Goal: Contribute content: Contribute content

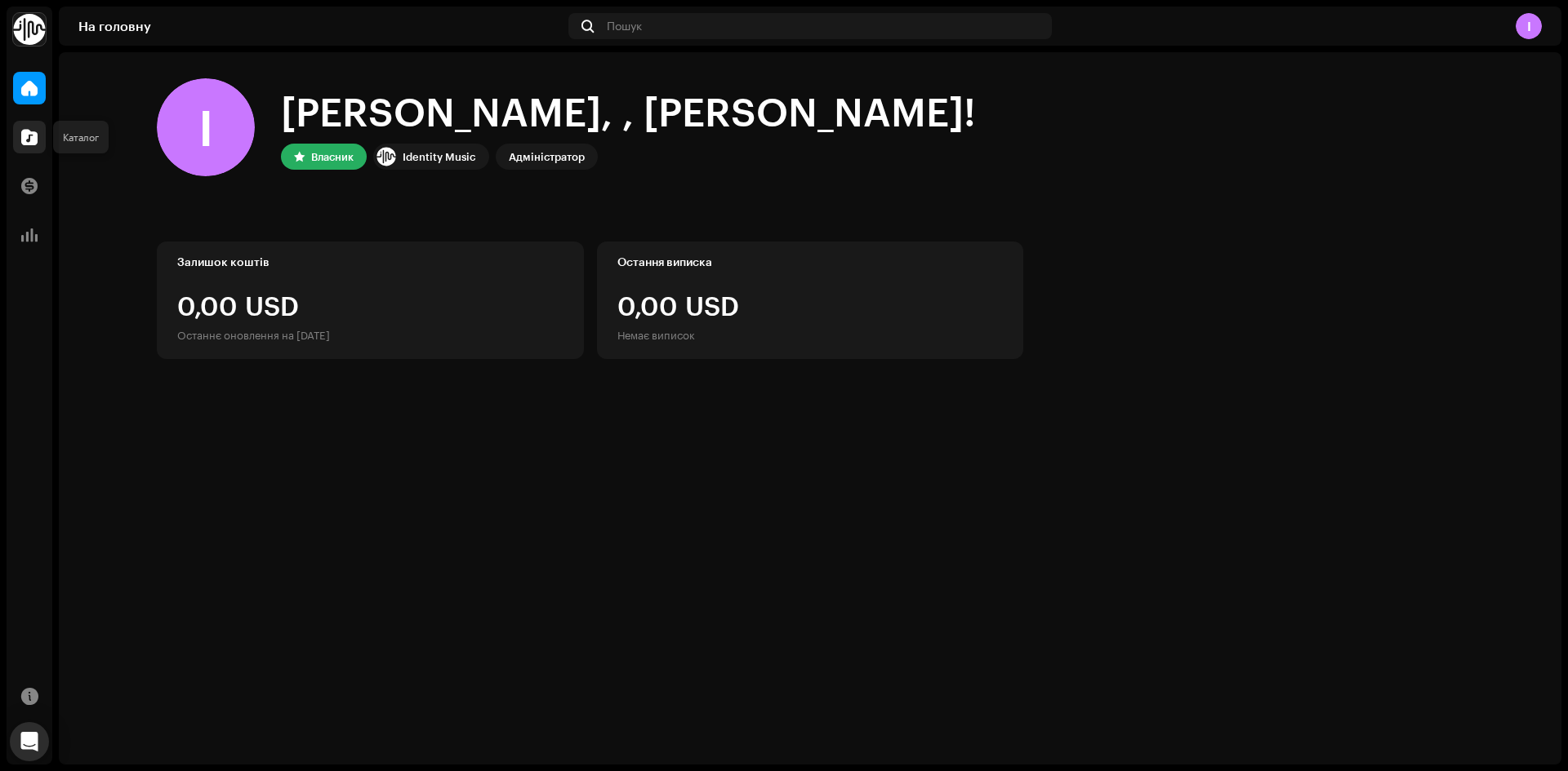
click at [19, 133] on div at bounding box center [29, 137] width 33 height 33
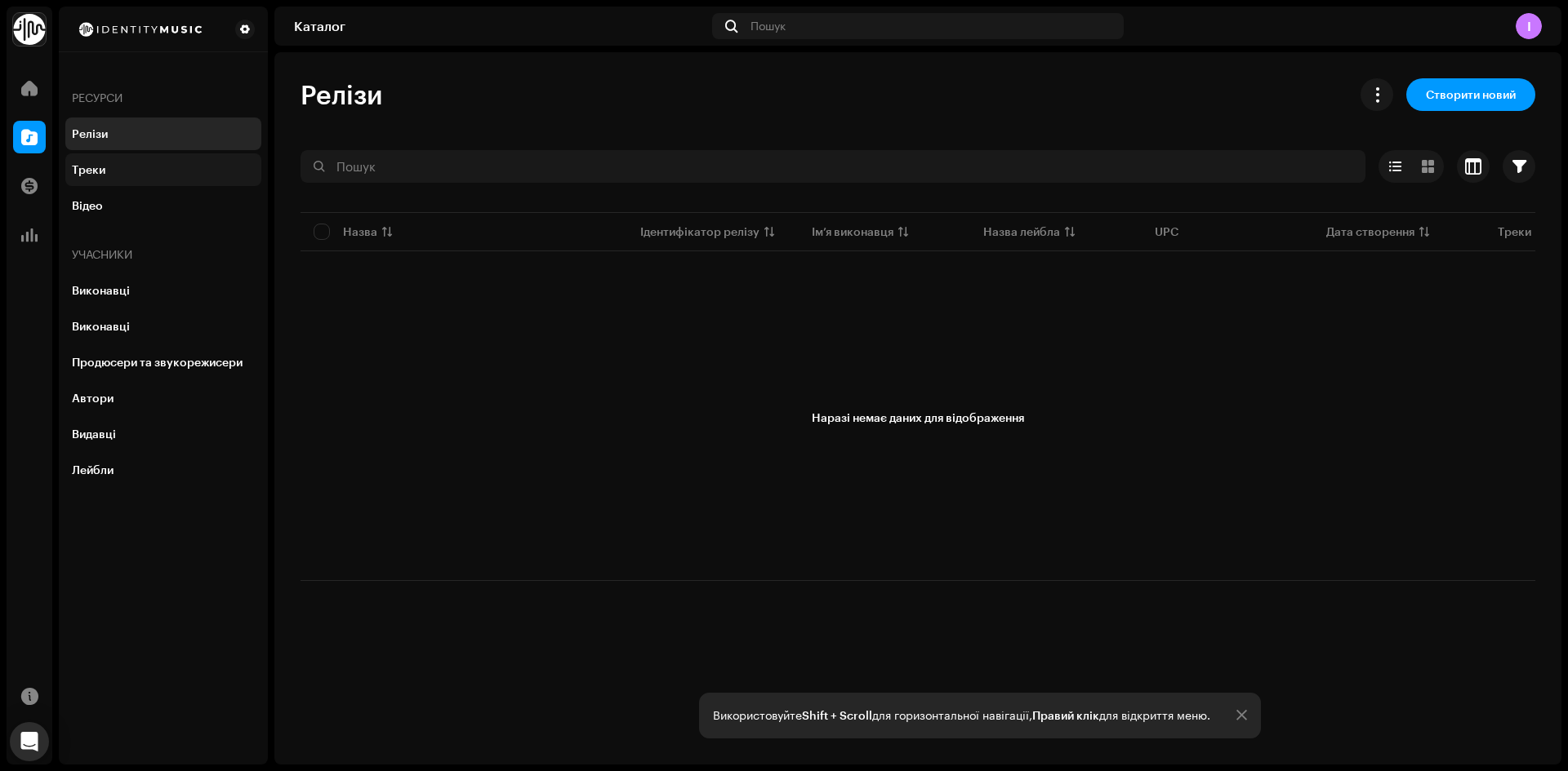
click at [128, 166] on div "Треки" at bounding box center [163, 169] width 182 height 13
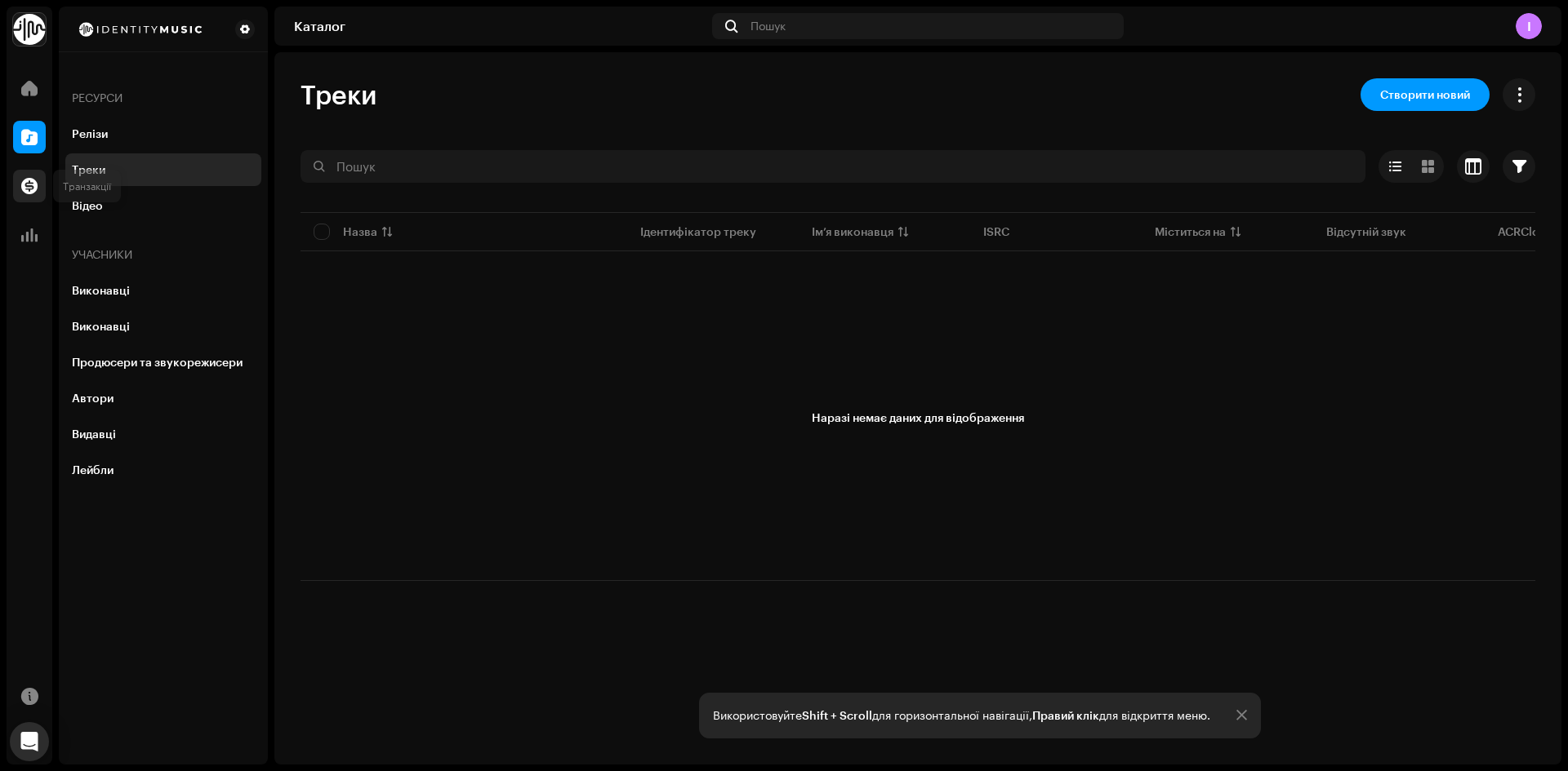
click at [36, 192] on span at bounding box center [29, 186] width 16 height 13
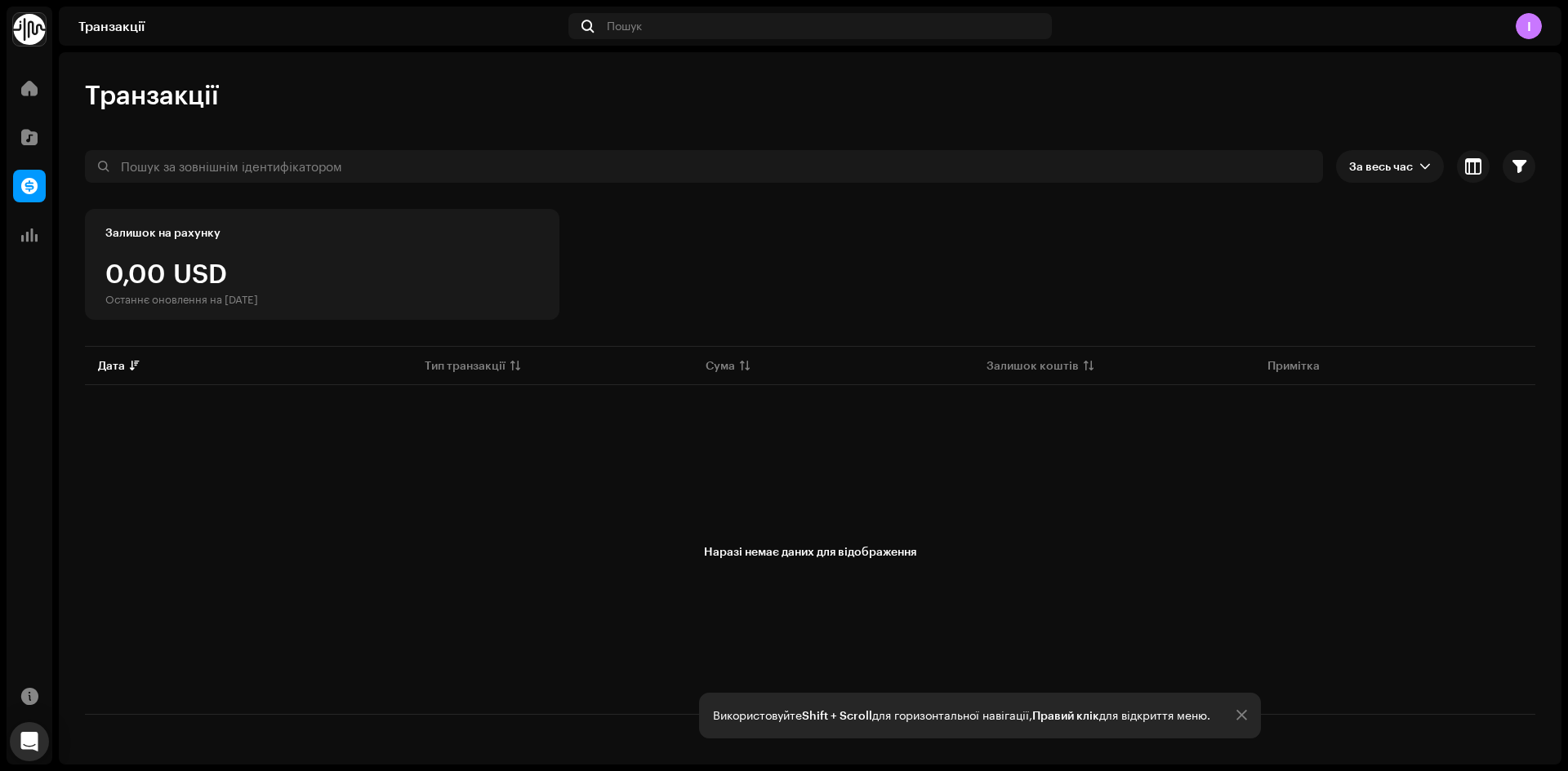
click at [31, 256] on div "Аналітика" at bounding box center [30, 235] width 46 height 46
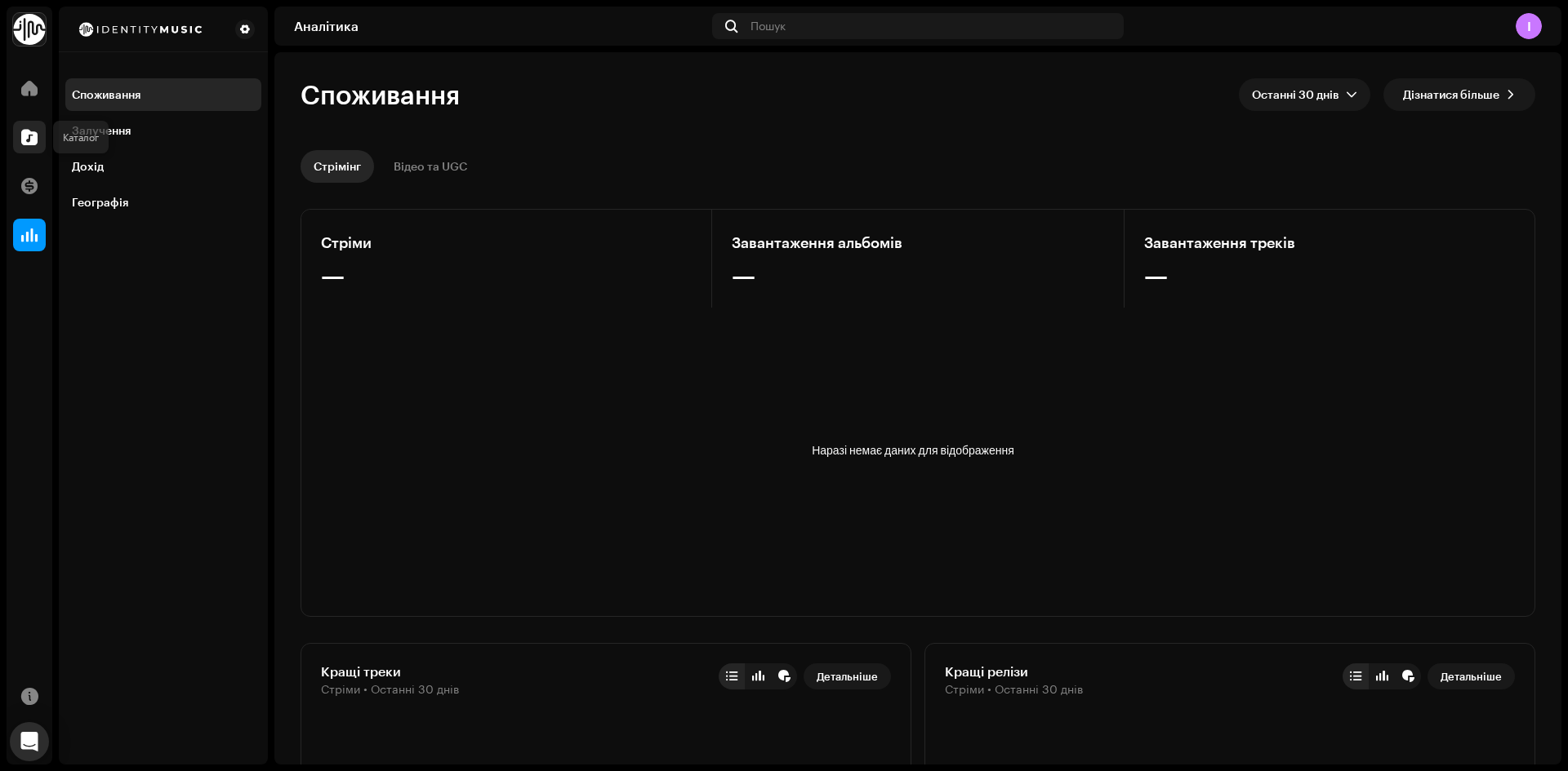
click at [18, 131] on div at bounding box center [29, 137] width 33 height 33
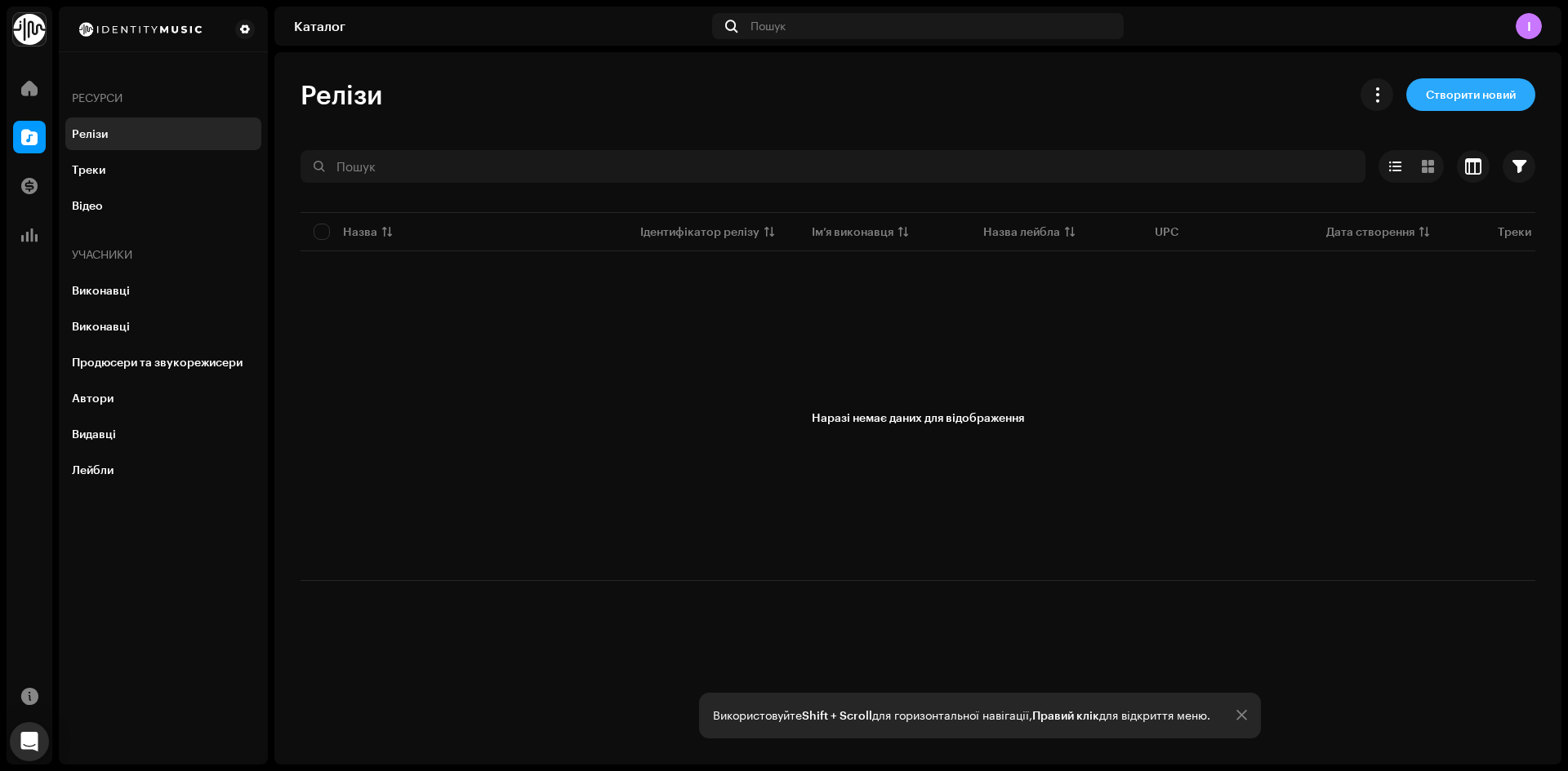
click at [1511, 86] on span "Створити новий" at bounding box center [1470, 95] width 90 height 33
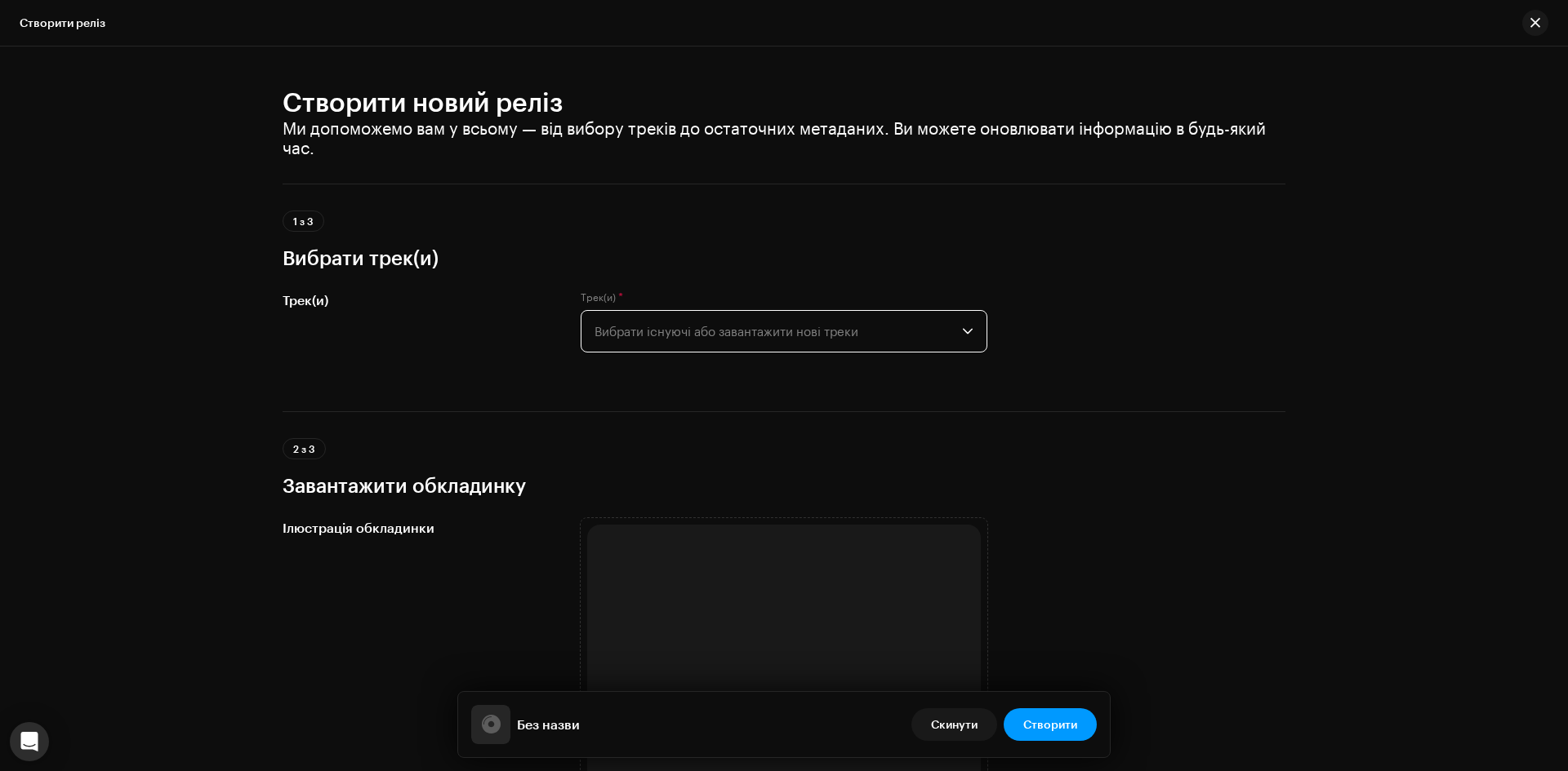
click at [830, 337] on span "Вибрати існуючі або завантажити нові треки" at bounding box center [778, 331] width 368 height 41
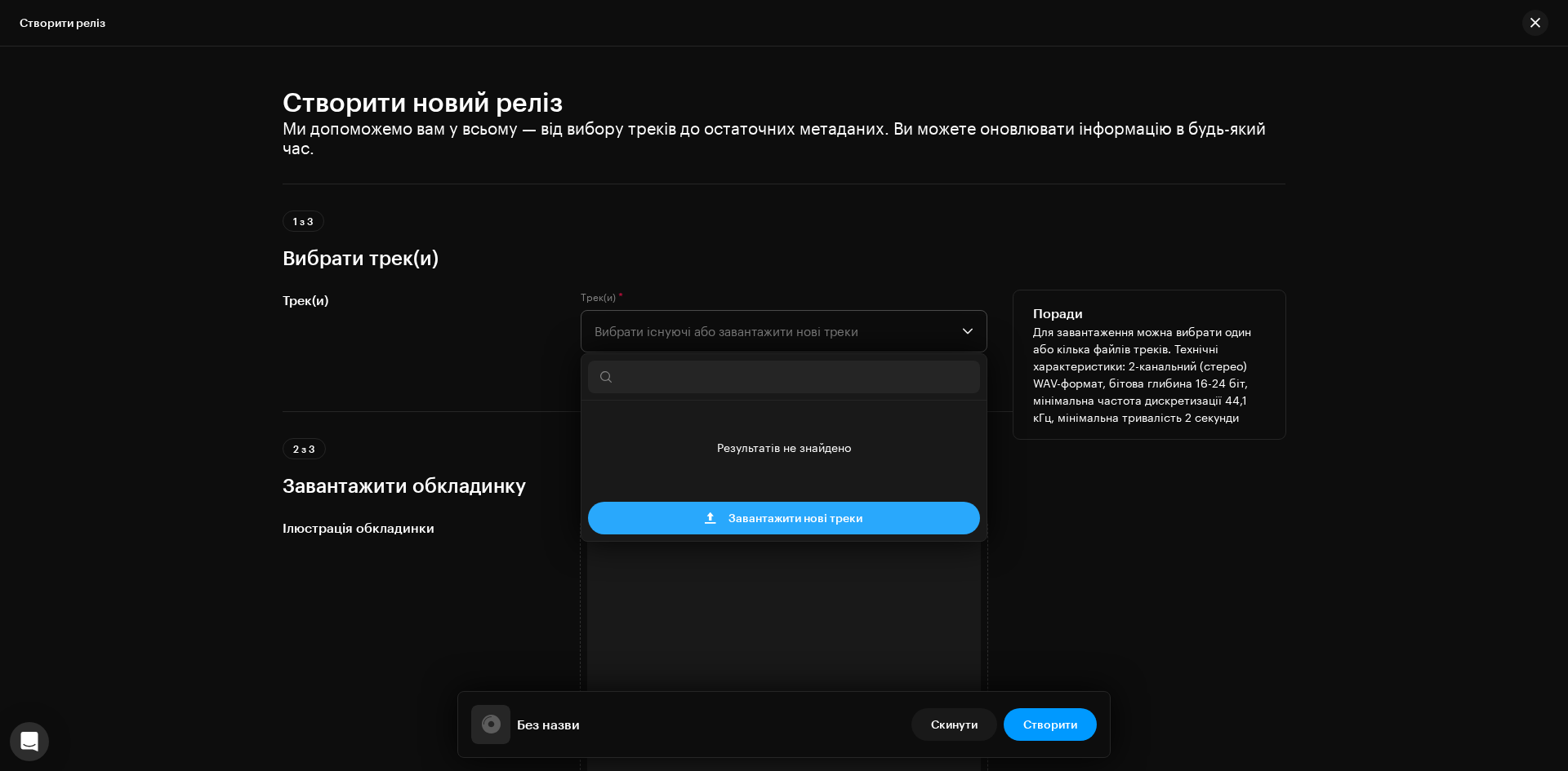
click at [852, 525] on span "Завантажити нові треки" at bounding box center [795, 518] width 133 height 33
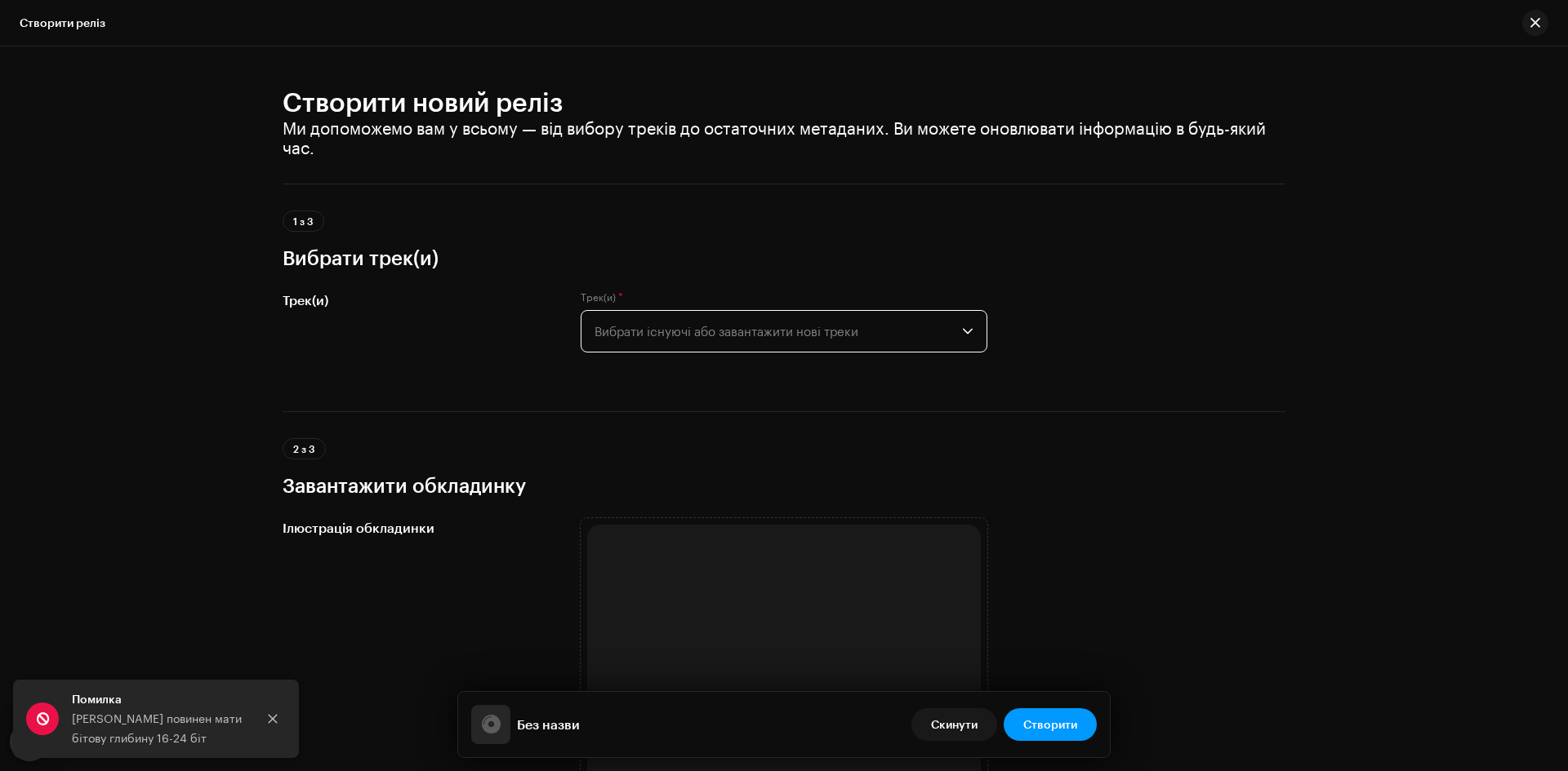
click at [743, 336] on span "Вибрати існуючі або завантажити нові треки" at bounding box center [778, 331] width 368 height 41
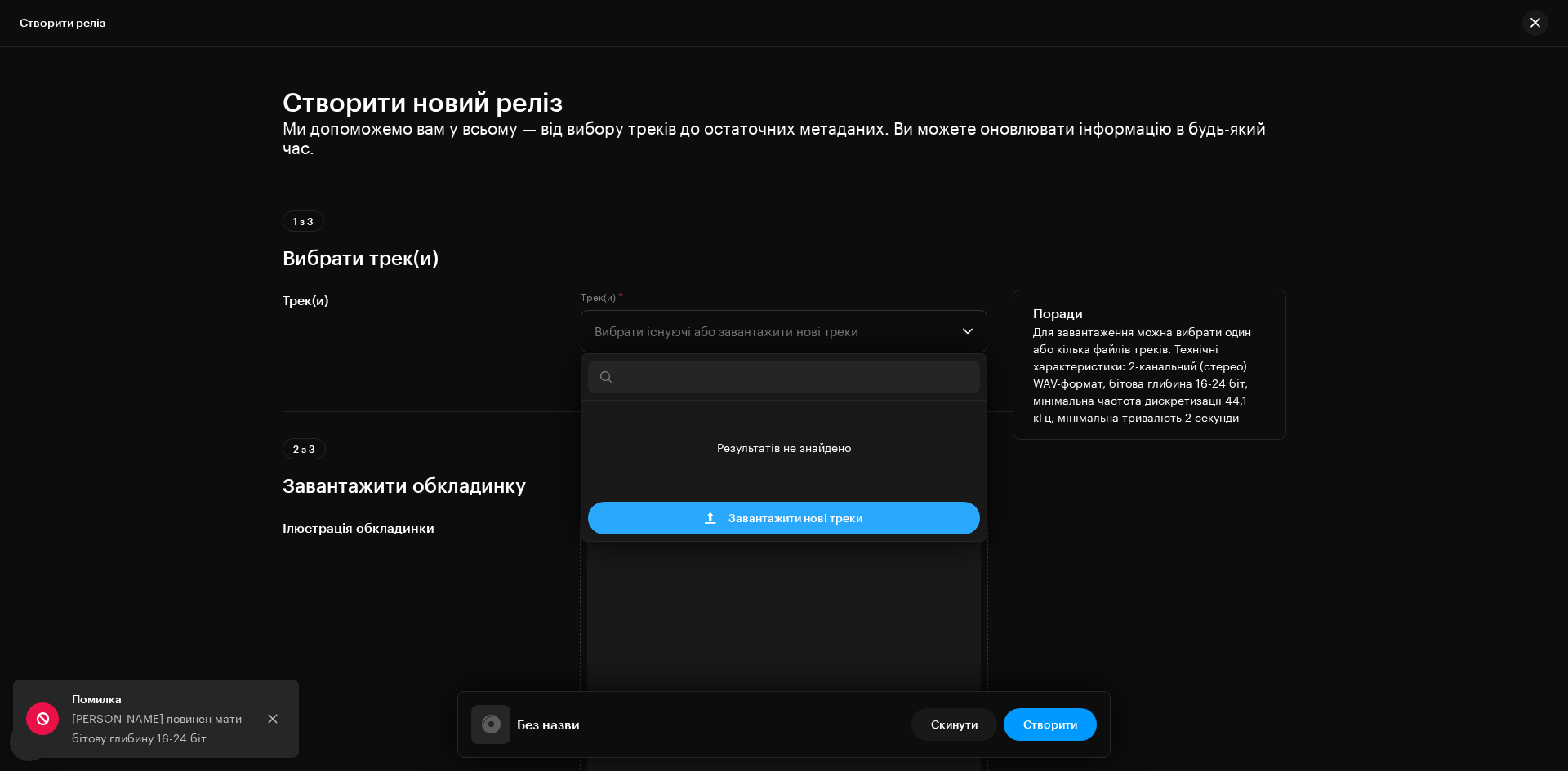
click at [763, 510] on span "Завантажити нові треки" at bounding box center [795, 518] width 133 height 33
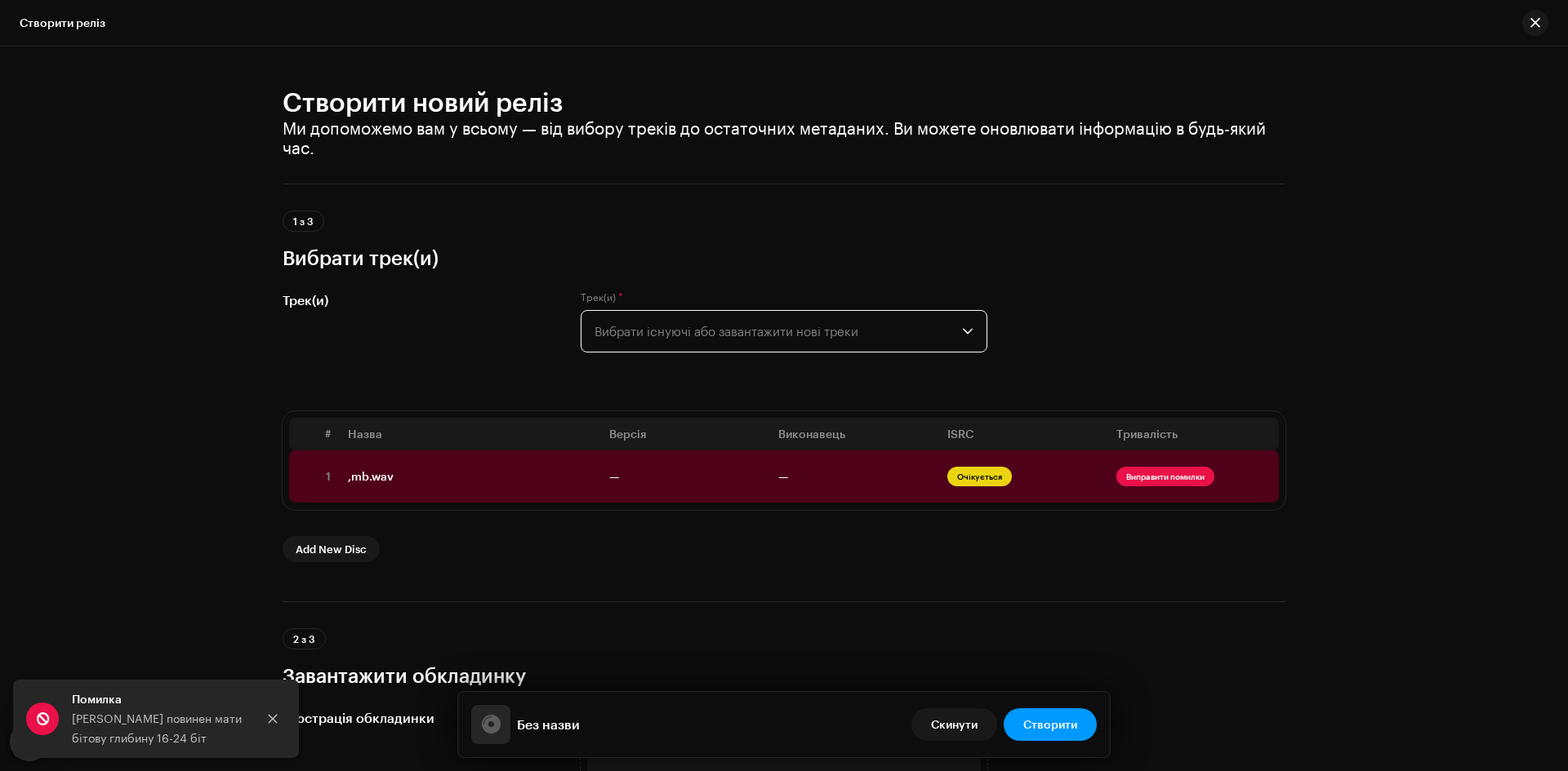
click at [743, 339] on span "Вибрати існуючі або завантажити нові треки" at bounding box center [778, 331] width 368 height 41
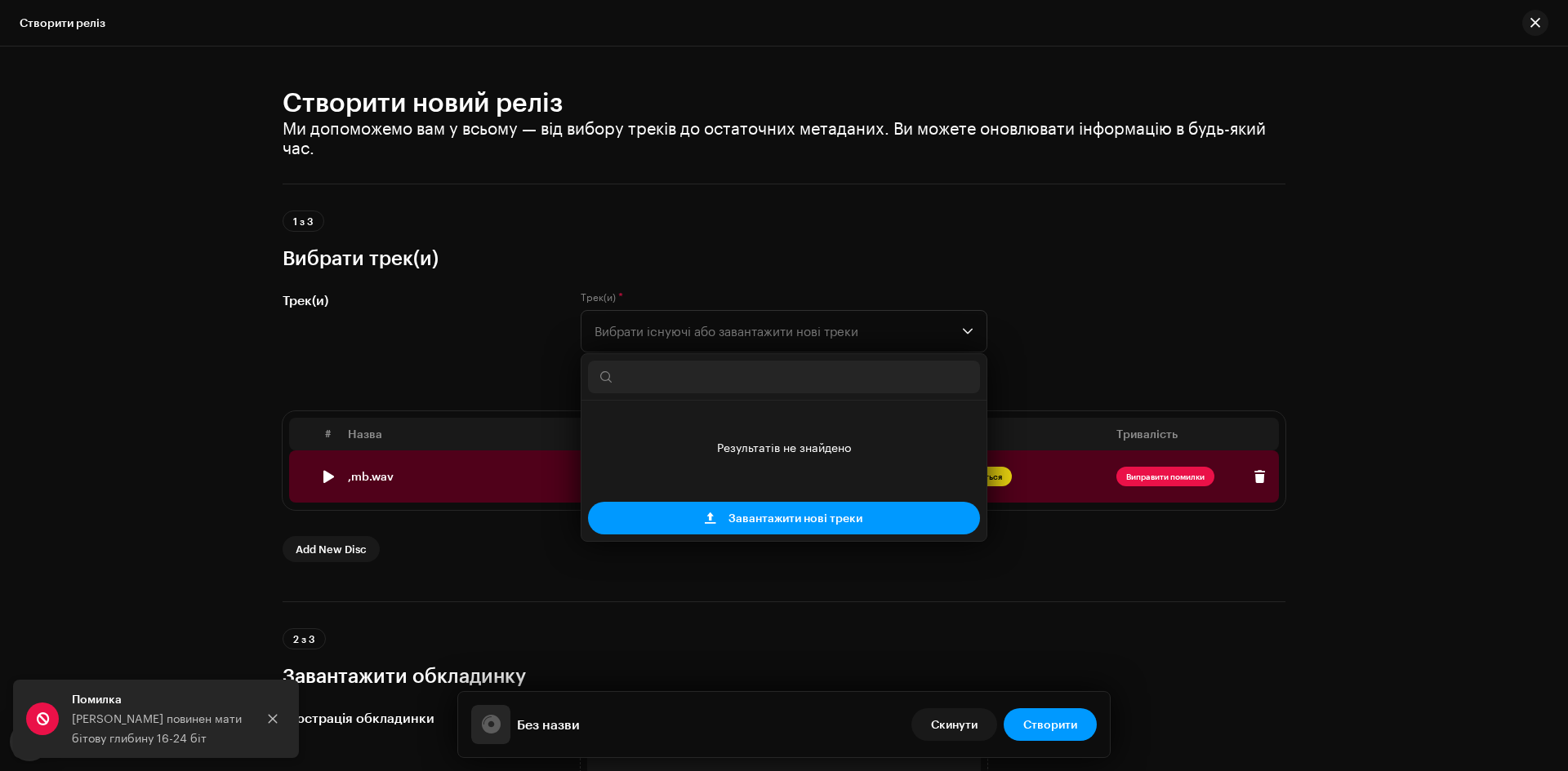
click at [436, 497] on td ",mb.wav" at bounding box center [471, 476] width 261 height 52
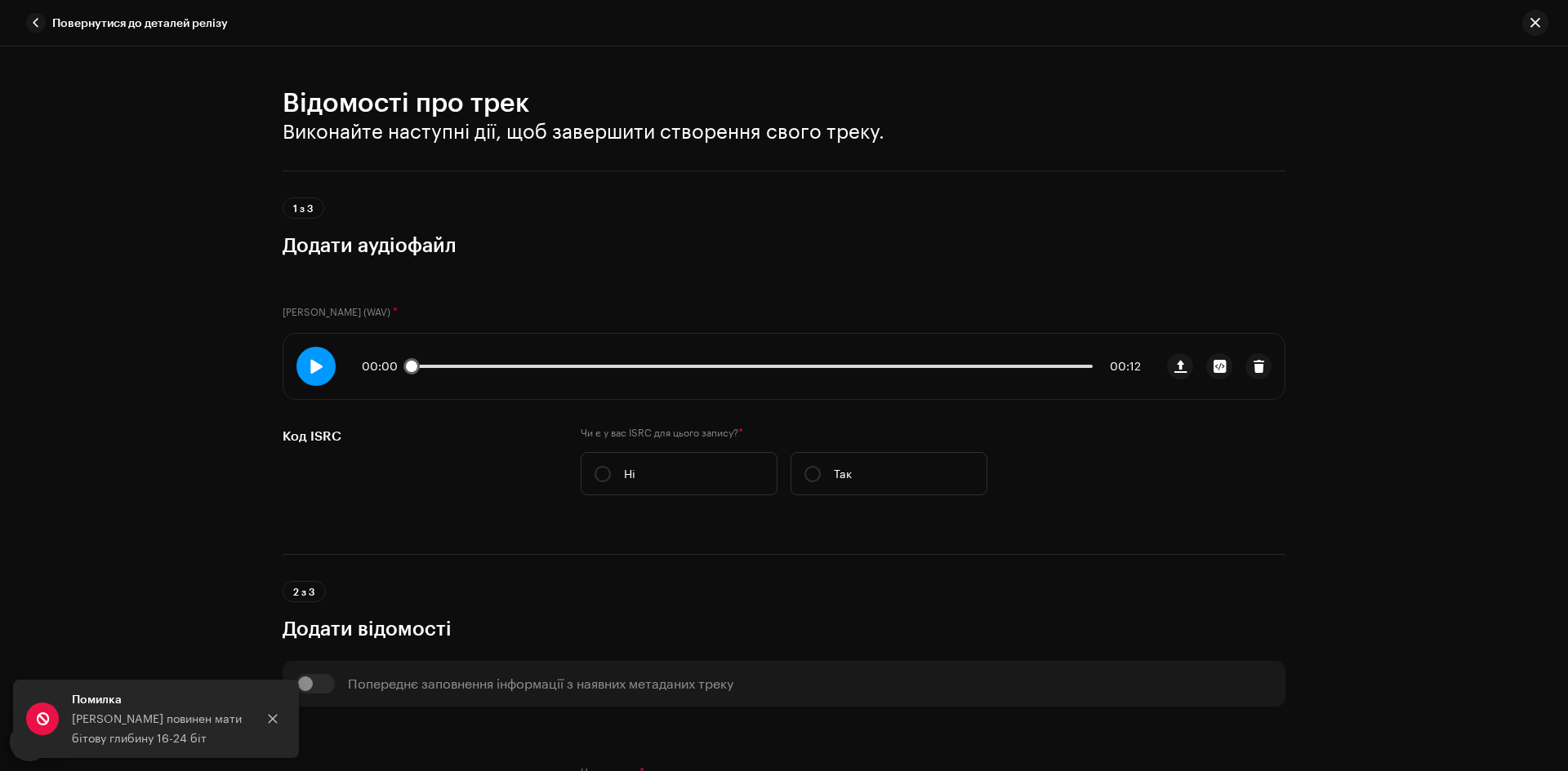
click at [308, 364] on span at bounding box center [315, 366] width 14 height 13
click at [30, 19] on span "button" at bounding box center [35, 22] width 19 height 19
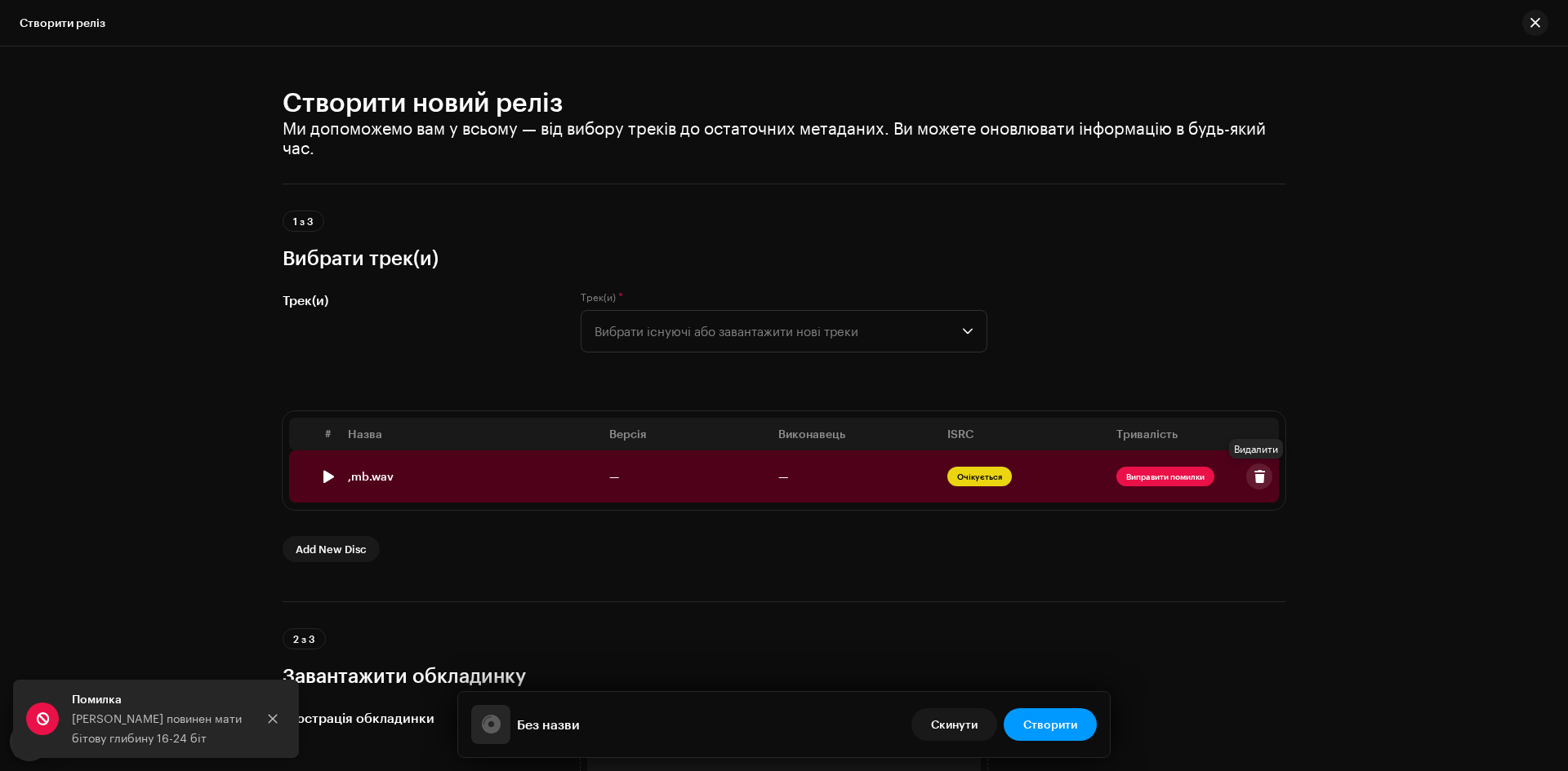
click at [1255, 480] on span at bounding box center [1259, 476] width 12 height 13
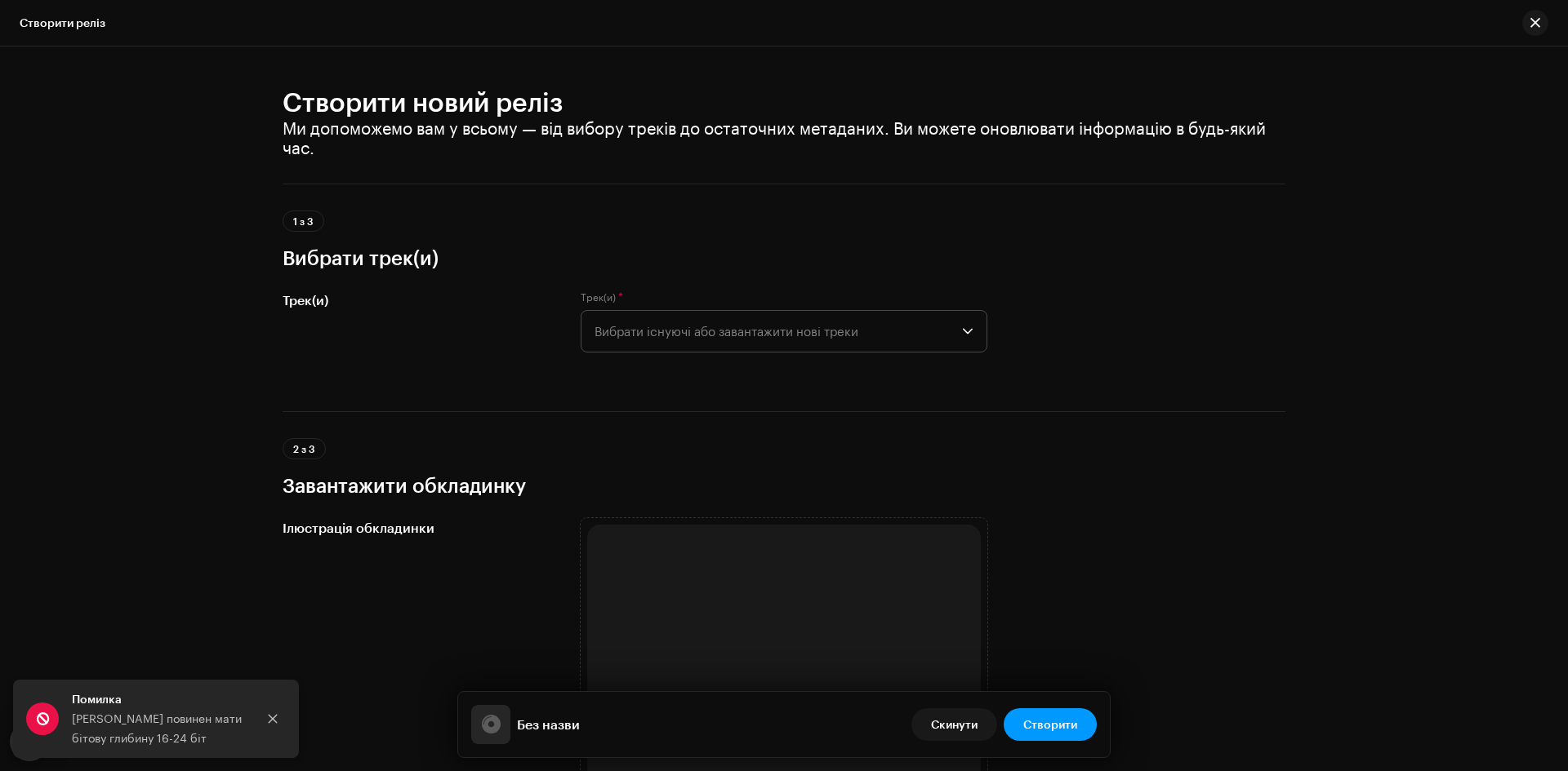
click at [732, 328] on span "Вибрати існуючі або завантажити нові треки" at bounding box center [778, 331] width 368 height 41
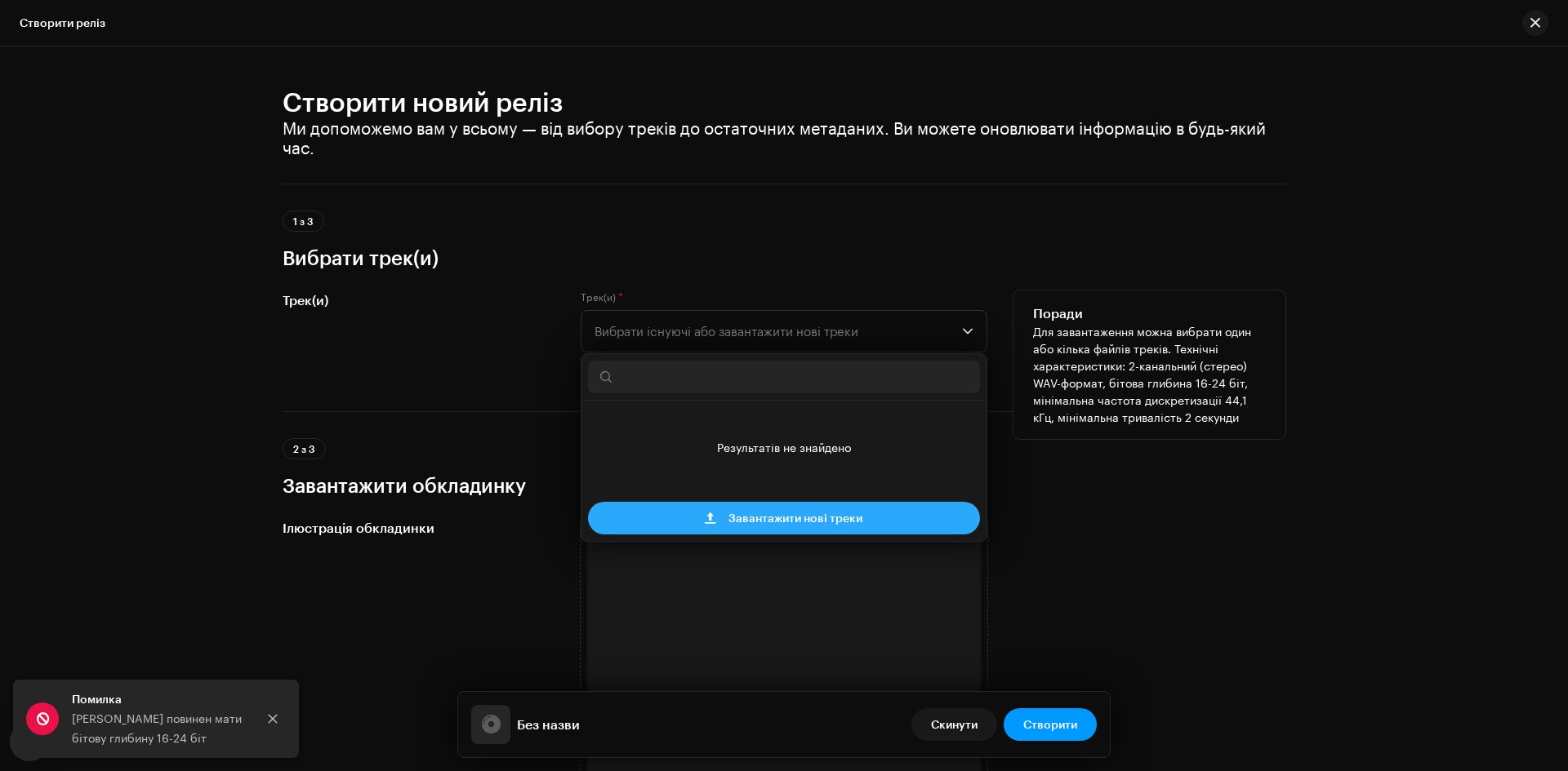
click at [777, 519] on span "Завантажити нові треки" at bounding box center [795, 518] width 133 height 33
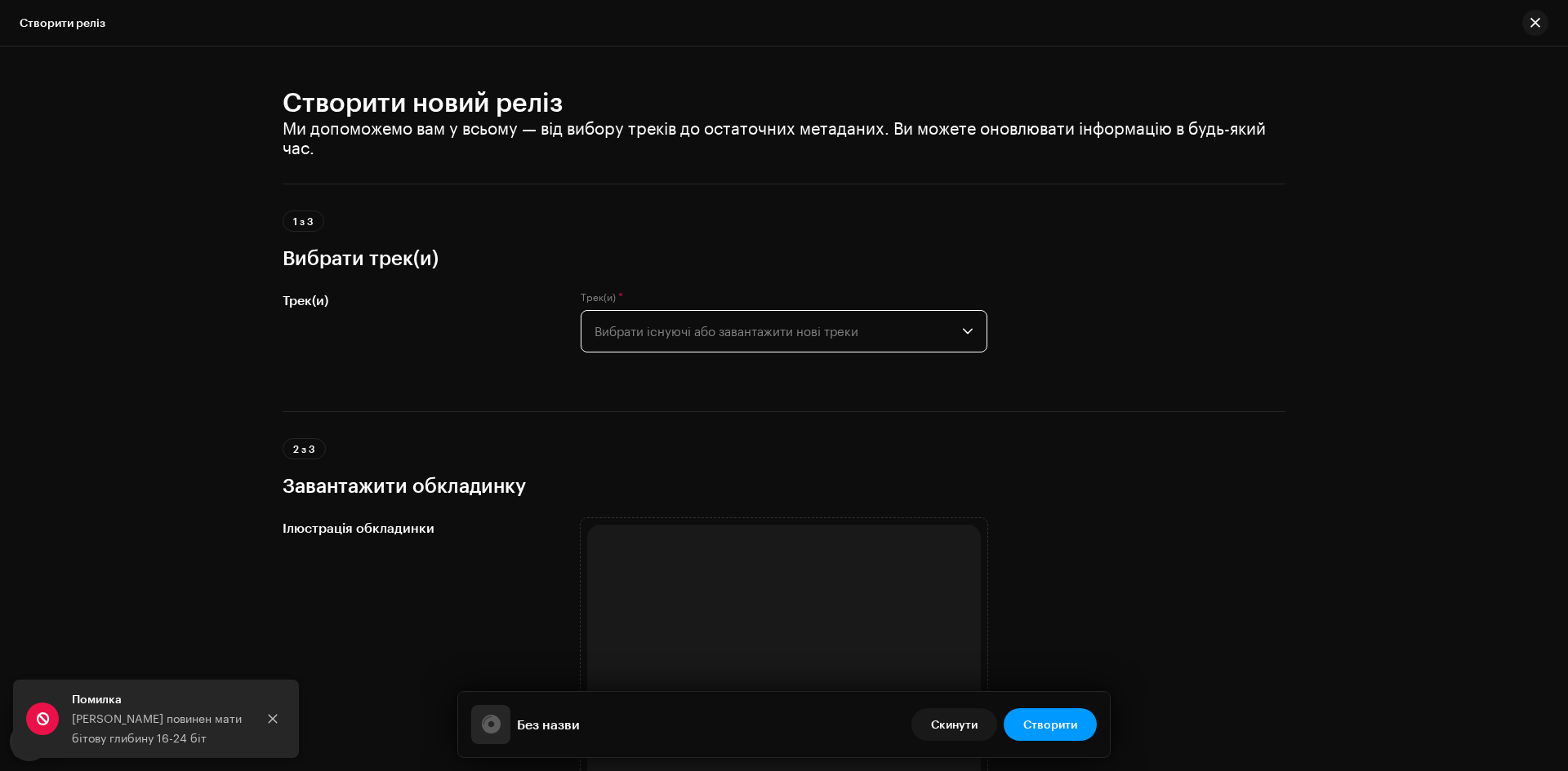
click at [679, 331] on span "Вибрати існуючі або завантажити нові треки" at bounding box center [778, 331] width 368 height 41
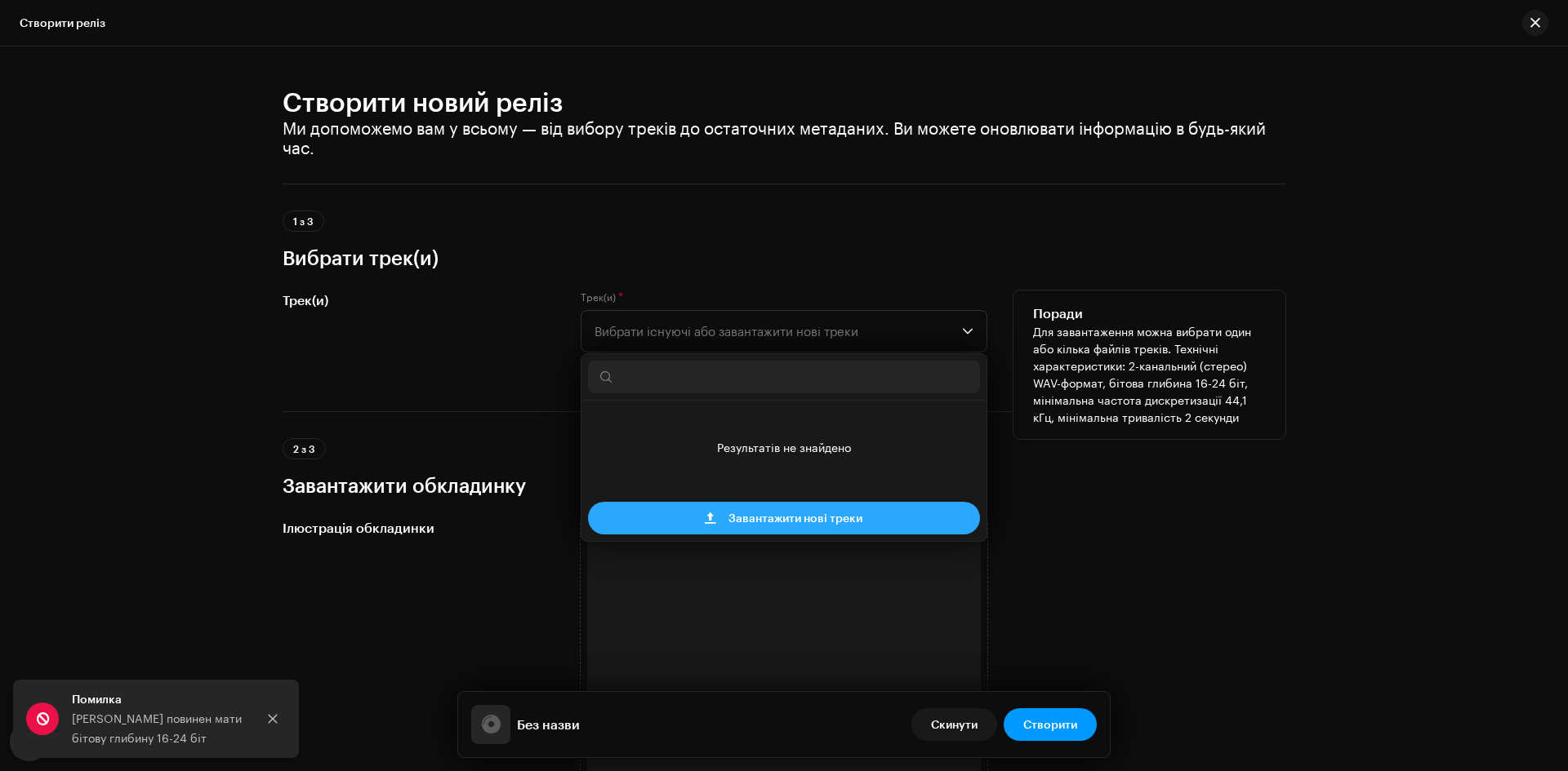
click at [734, 517] on span "Завантажити нові треки" at bounding box center [795, 518] width 133 height 33
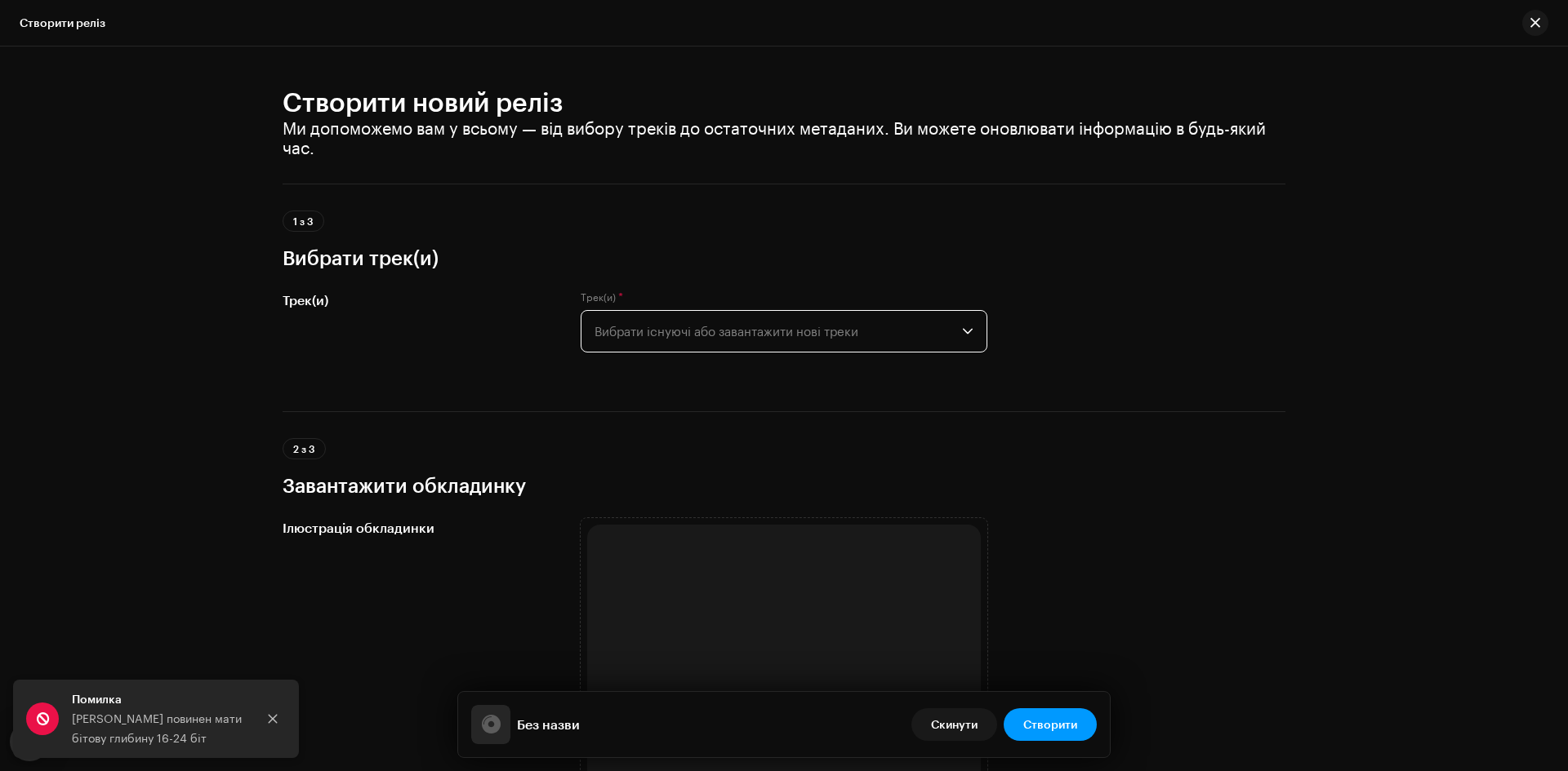
click at [735, 266] on h3 "Вибрати трек(и)" at bounding box center [783, 258] width 1003 height 26
click at [646, 318] on span "Вибрати існуючі або завантажити нові треки" at bounding box center [778, 331] width 368 height 41
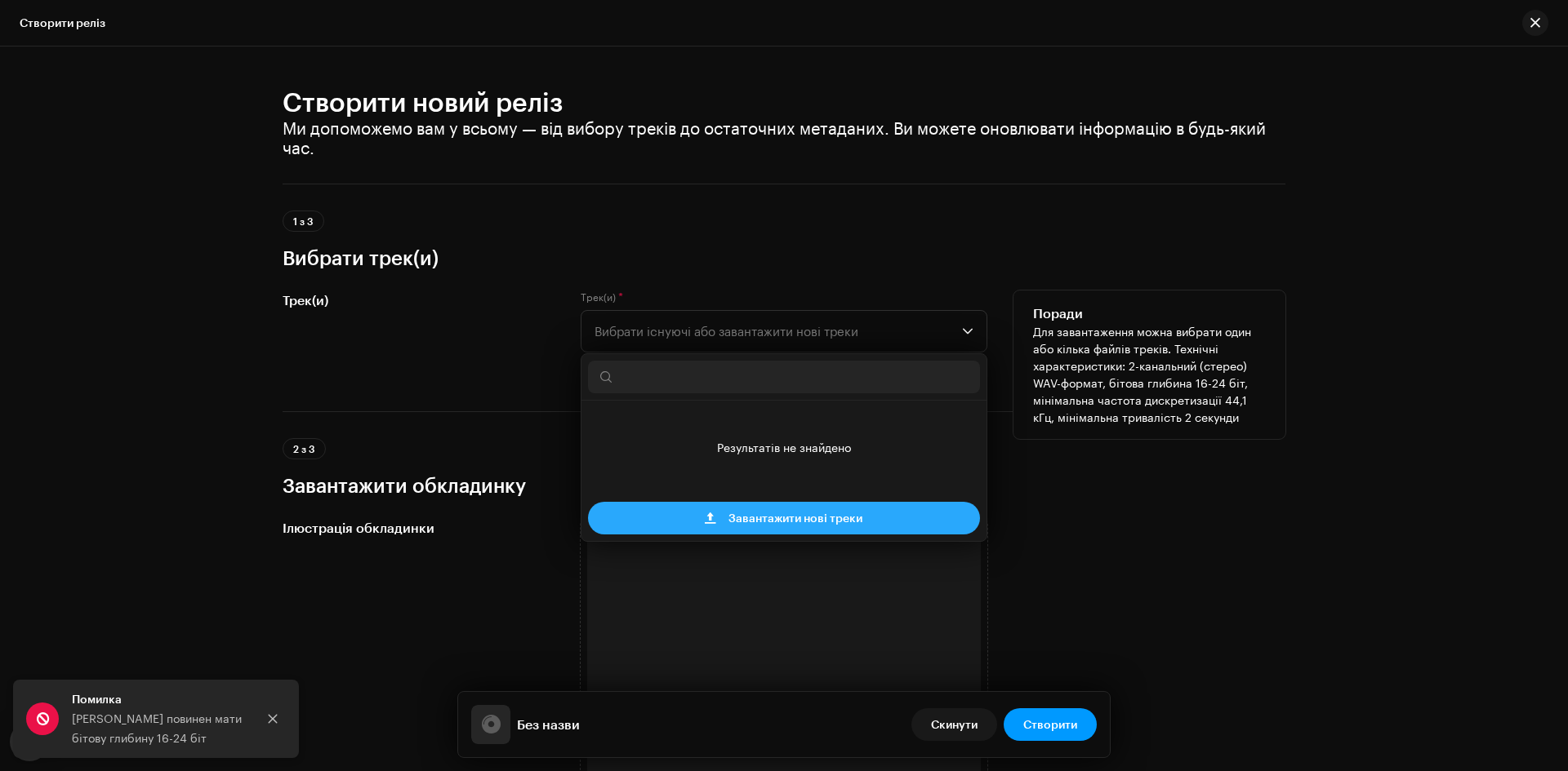
click at [748, 509] on span "Завантажити нові треки" at bounding box center [795, 518] width 133 height 33
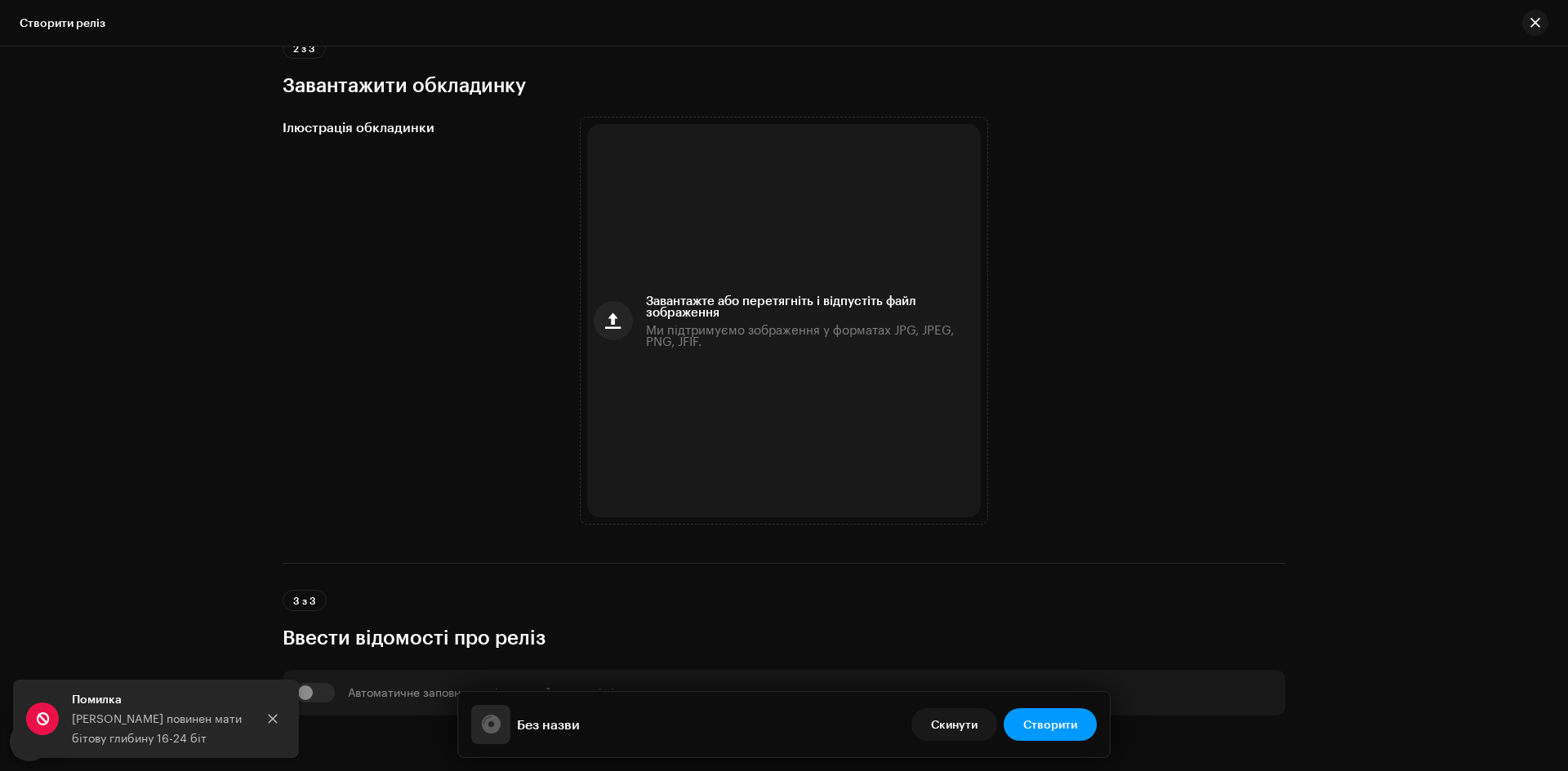
scroll to position [571, 0]
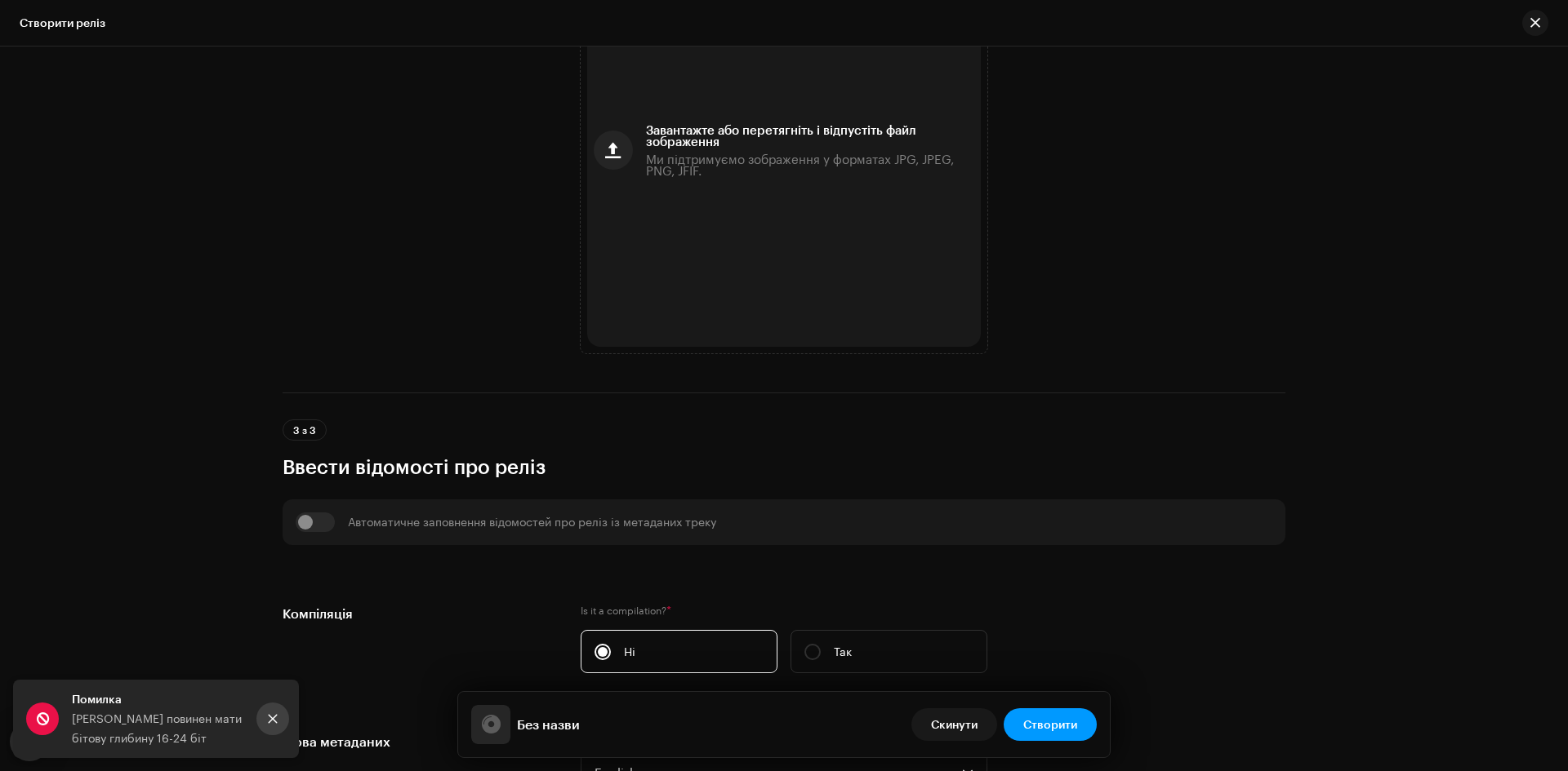
click at [282, 721] on button "Close" at bounding box center [272, 719] width 33 height 33
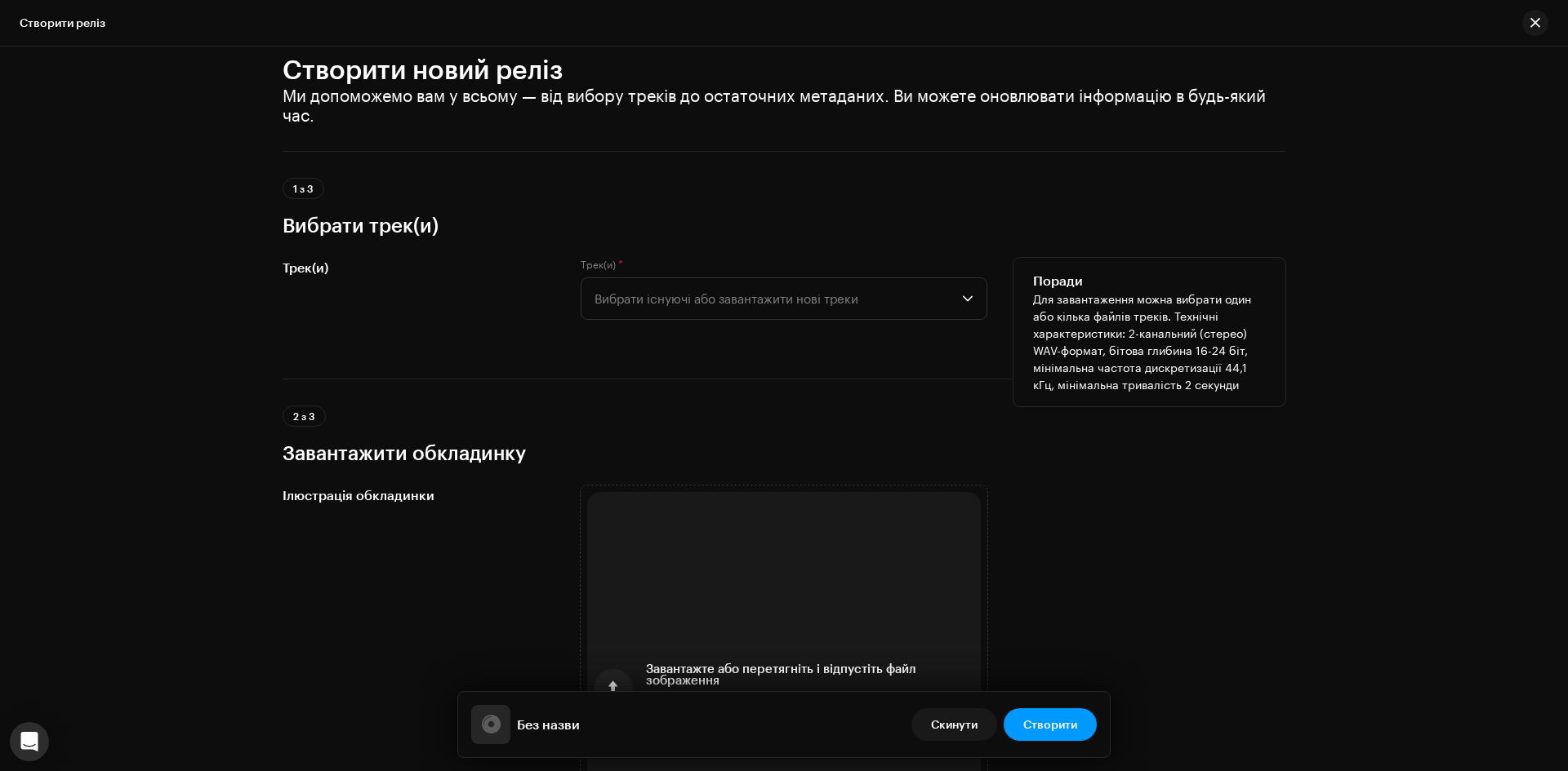
scroll to position [0, 0]
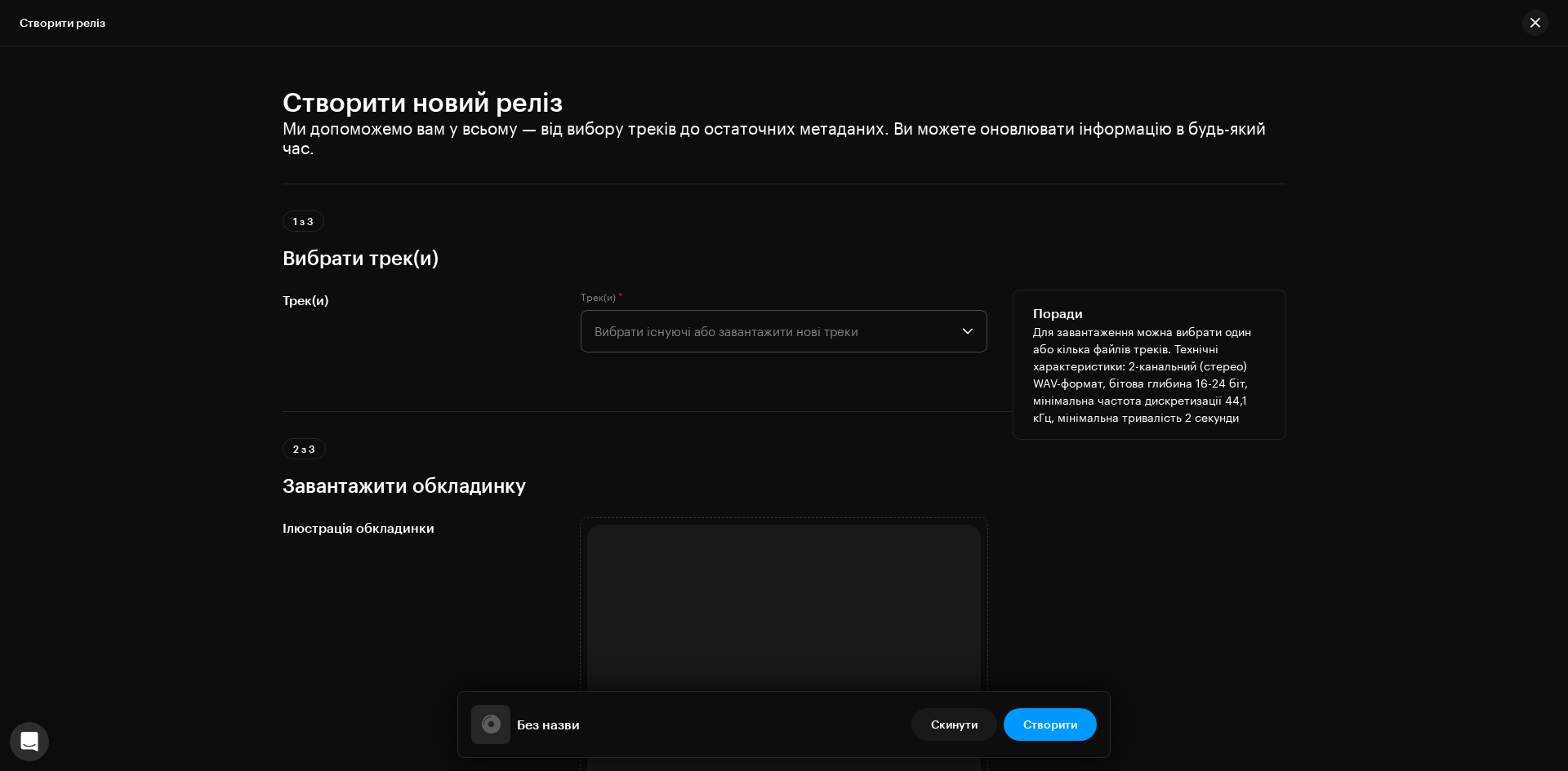
click at [874, 341] on span "Вибрати існуючі або завантажити нові треки" at bounding box center [778, 331] width 368 height 41
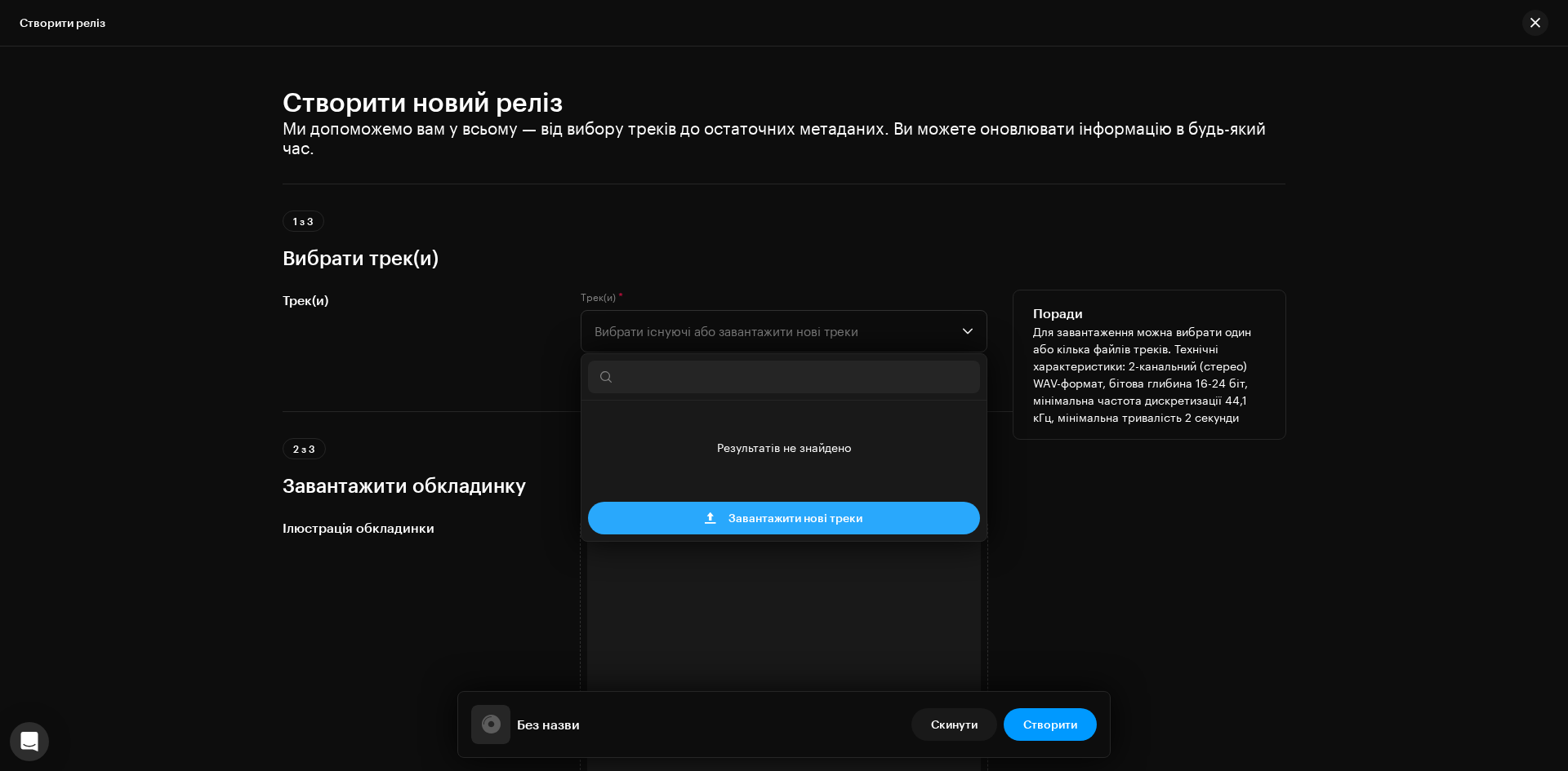
click at [798, 519] on span "Завантажити нові треки" at bounding box center [795, 518] width 133 height 33
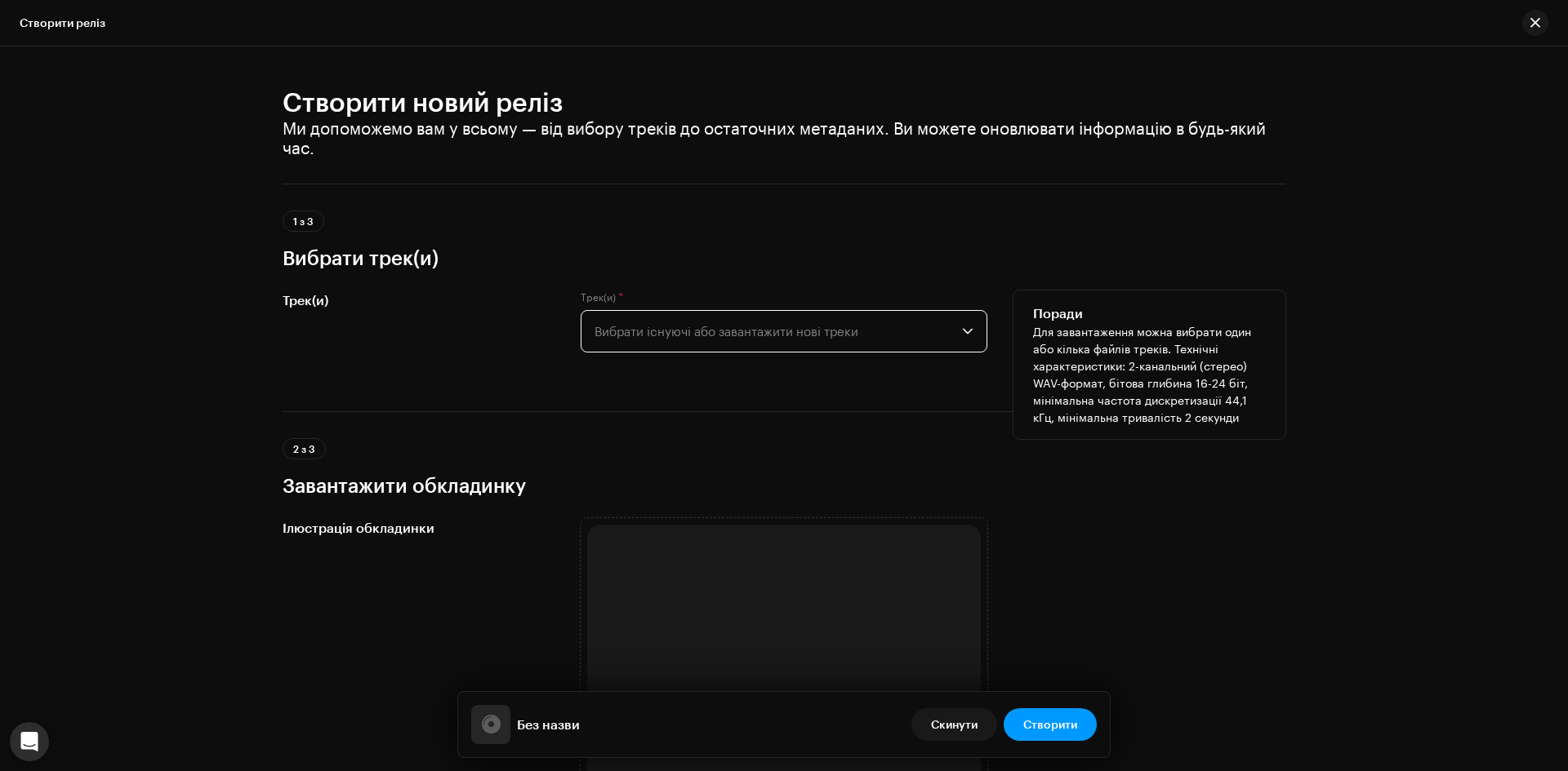
click at [763, 333] on span "Вибрати існуючі або завантажити нові треки" at bounding box center [778, 331] width 368 height 41
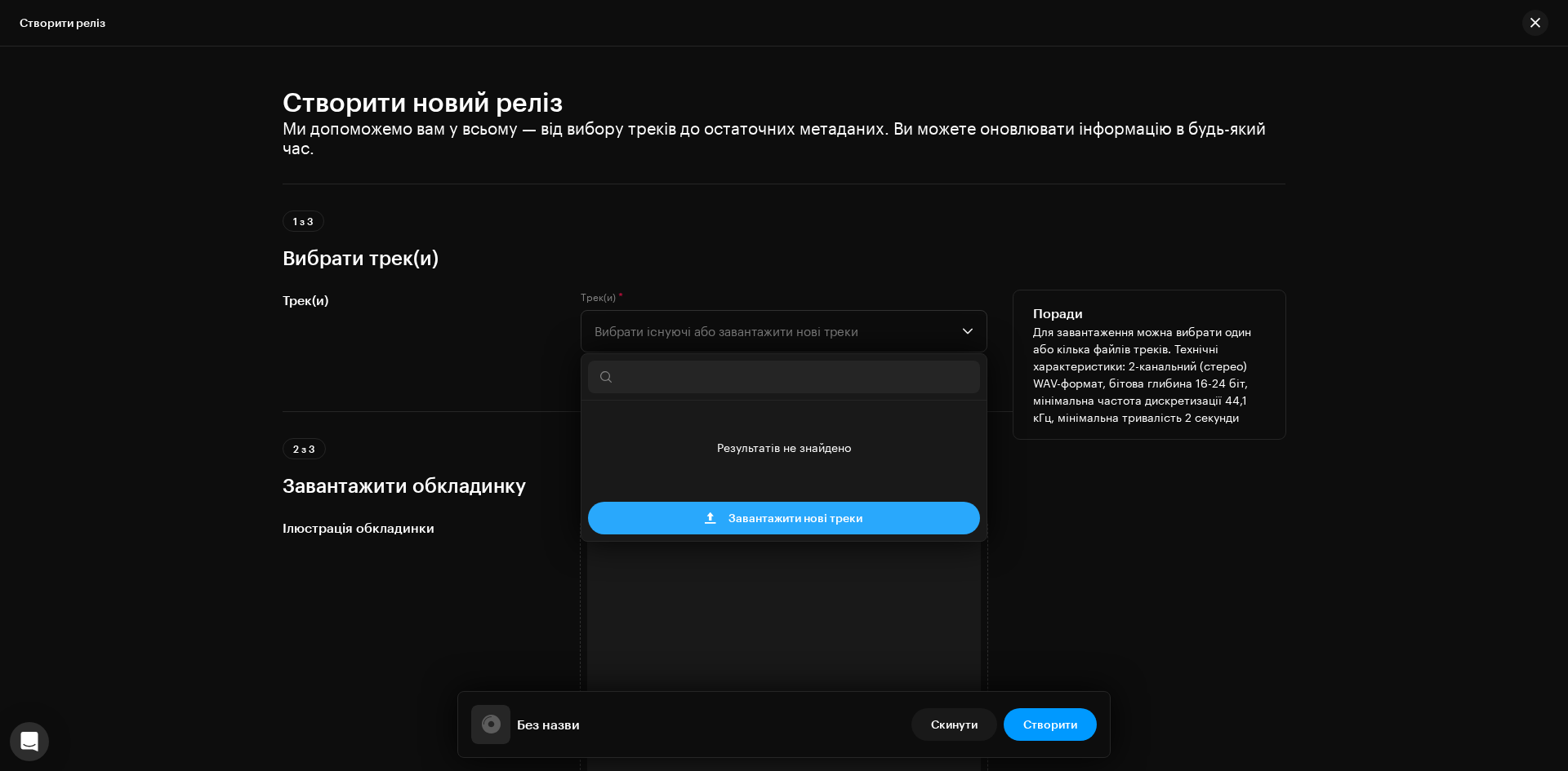
click at [770, 523] on span "Завантажити нові треки" at bounding box center [795, 518] width 133 height 33
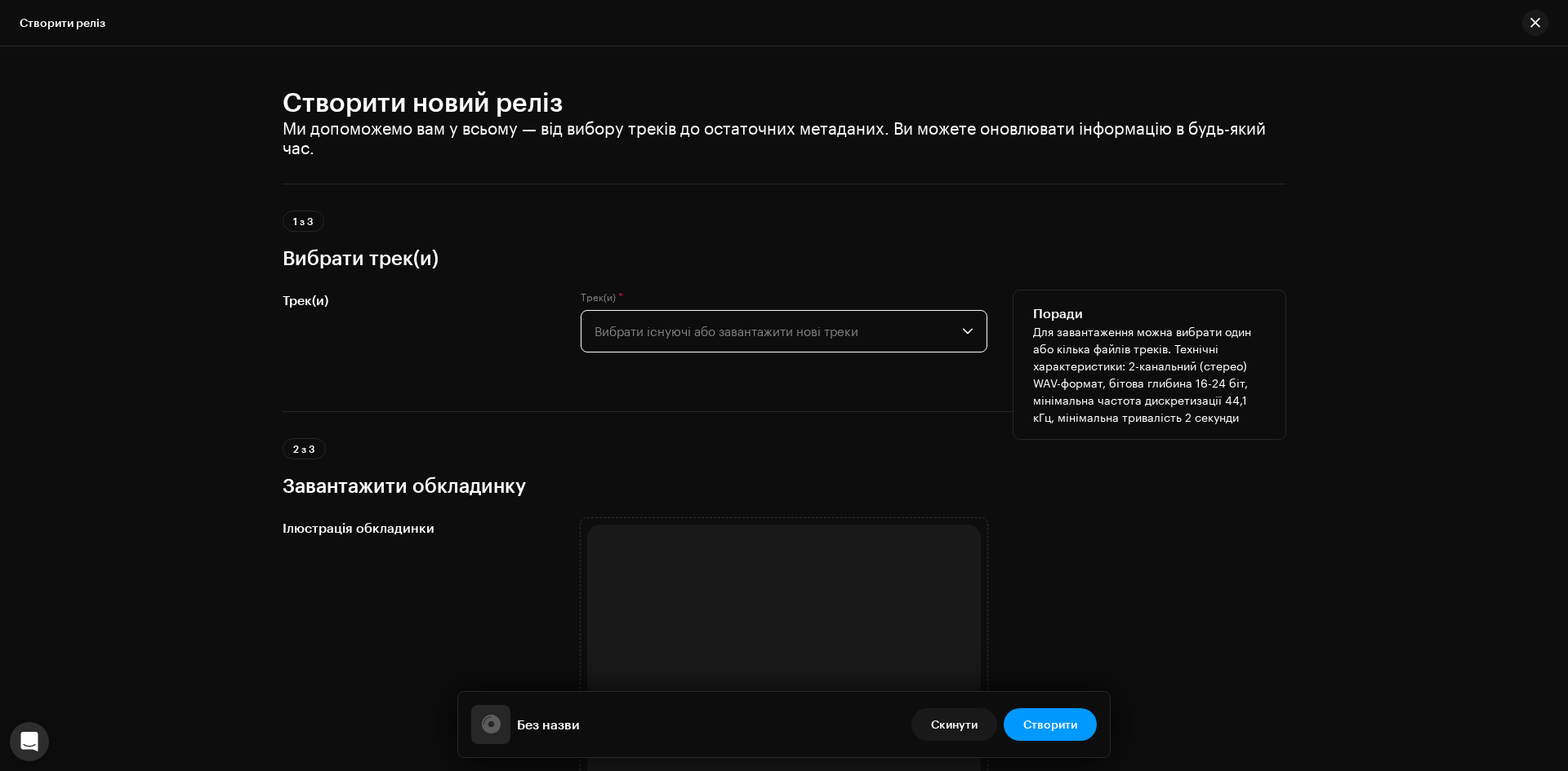
click at [726, 330] on span "Вибрати існуючі або завантажити нові треки" at bounding box center [778, 331] width 368 height 41
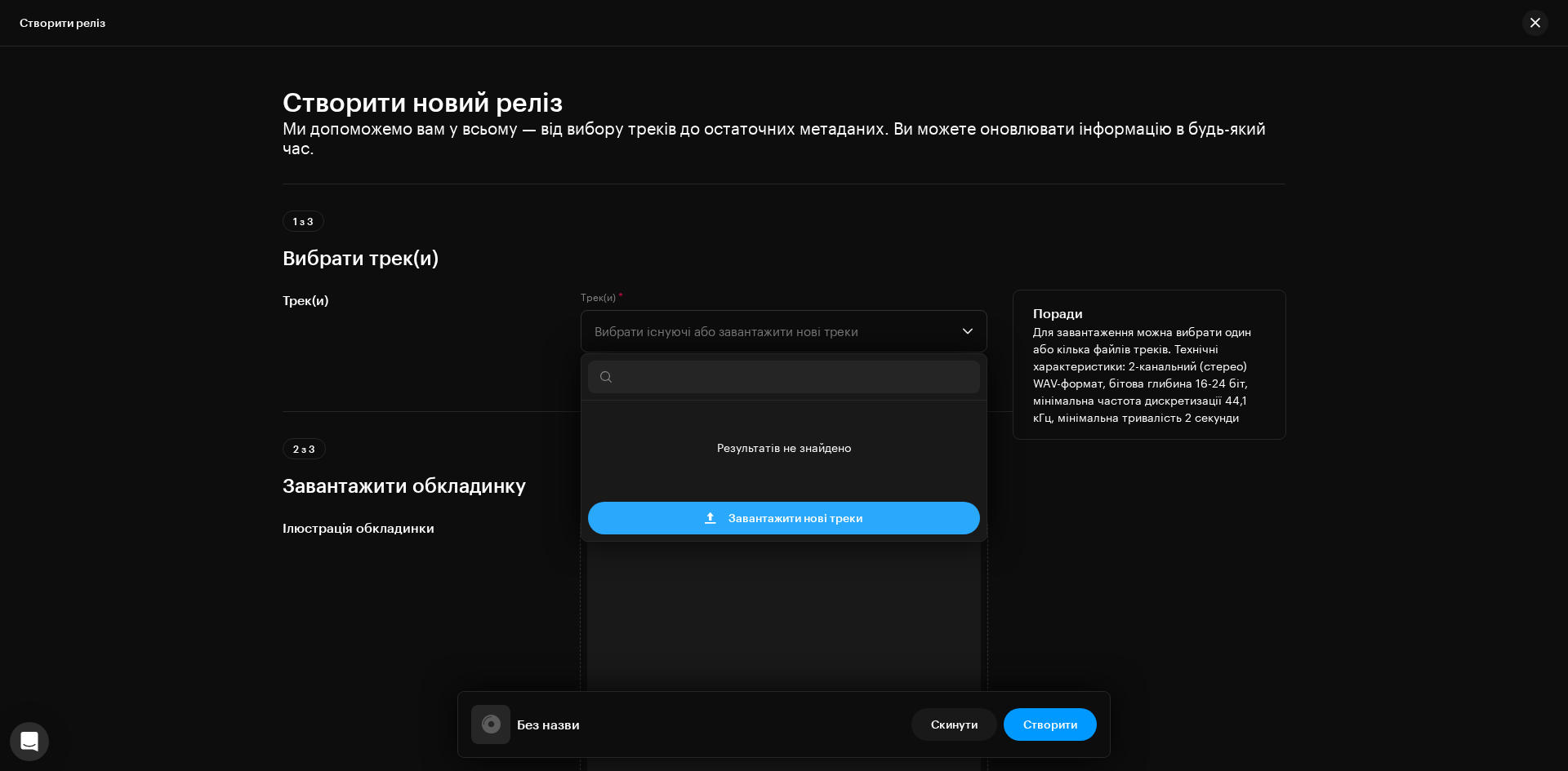
click at [798, 519] on span "Завантажити нові треки" at bounding box center [795, 518] width 133 height 33
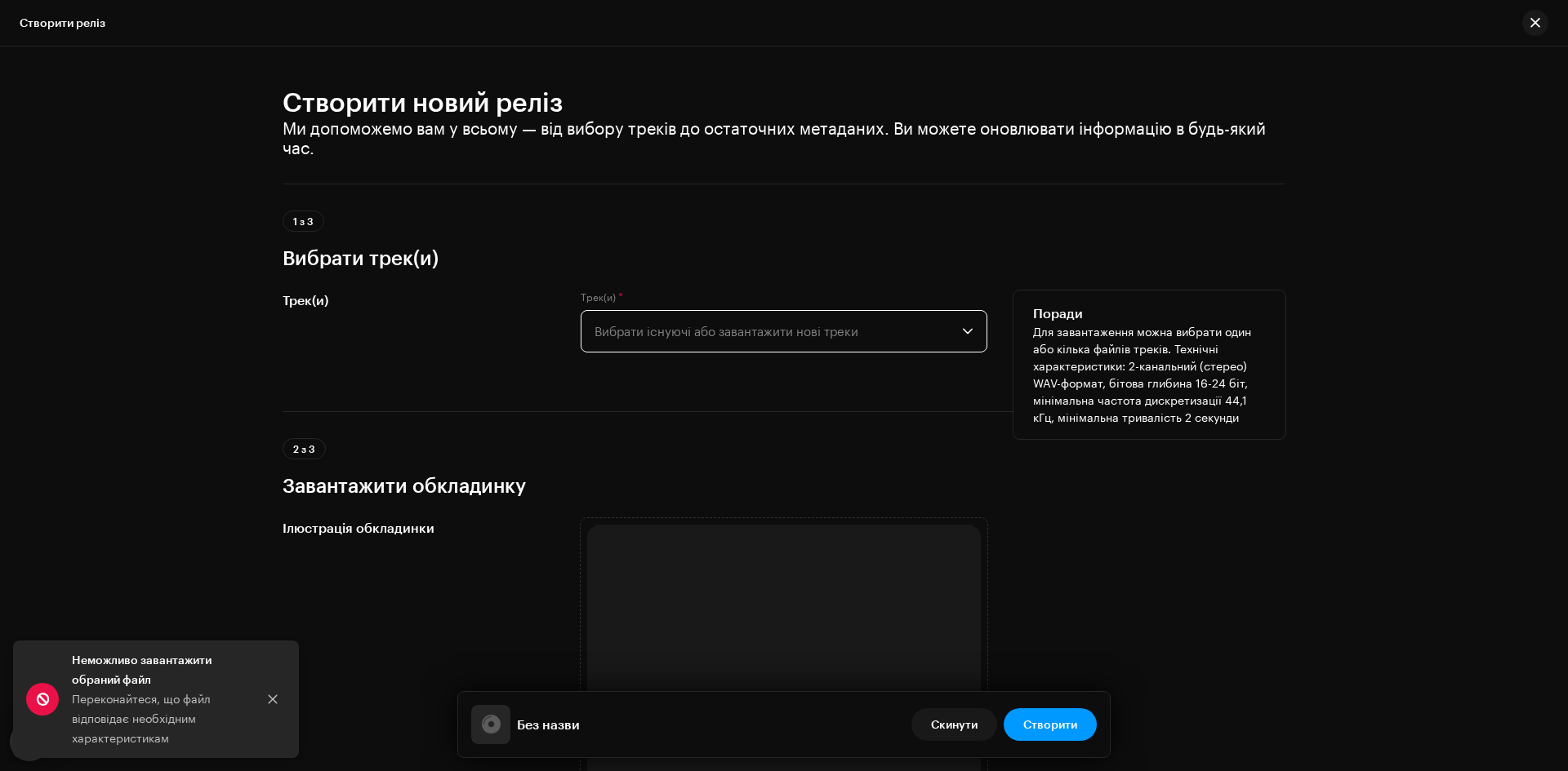
click at [787, 327] on span "Вибрати існуючі або завантажити нові треки" at bounding box center [778, 331] width 368 height 41
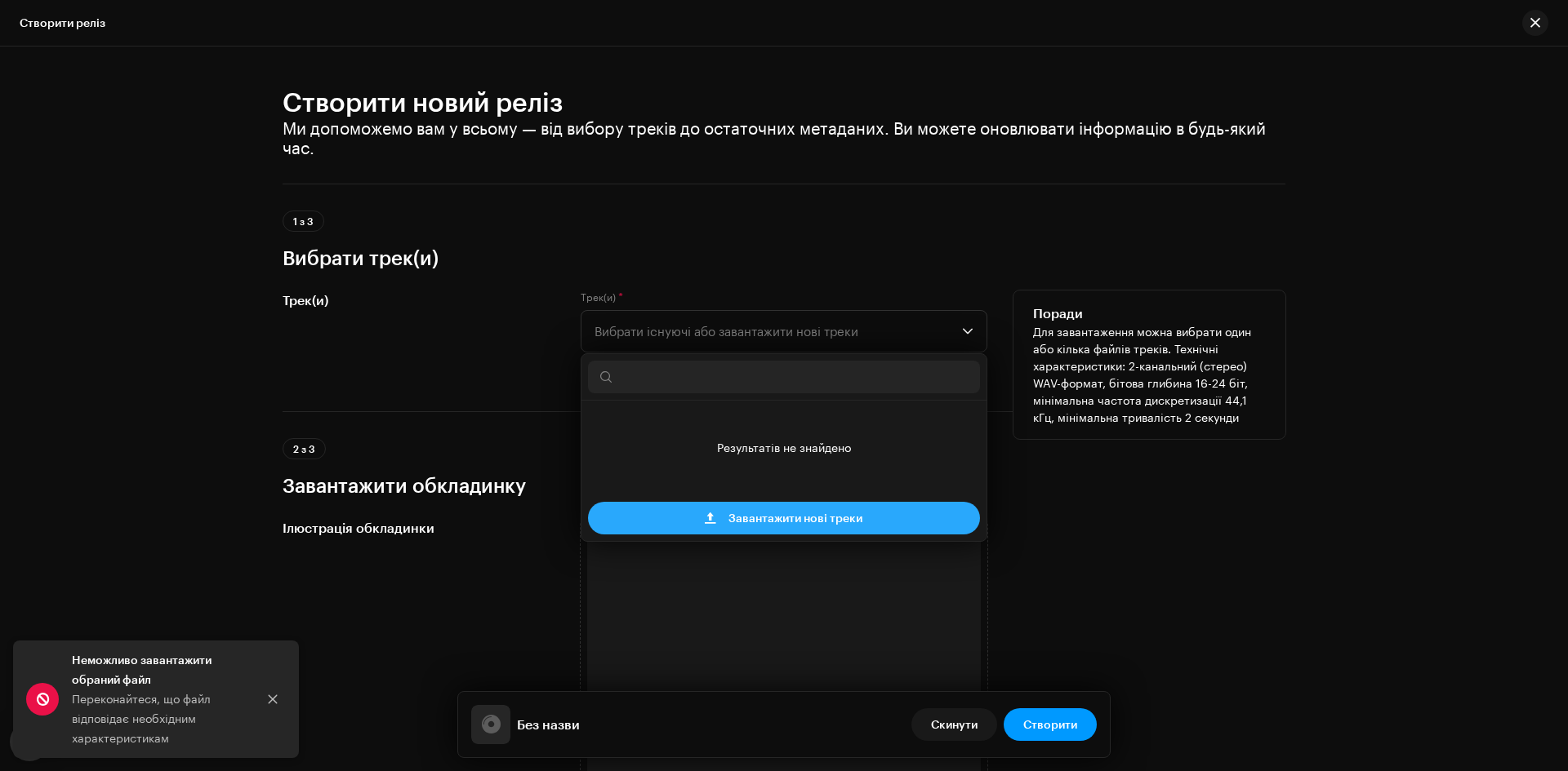
click at [774, 515] on span "Завантажити нові треки" at bounding box center [795, 518] width 133 height 33
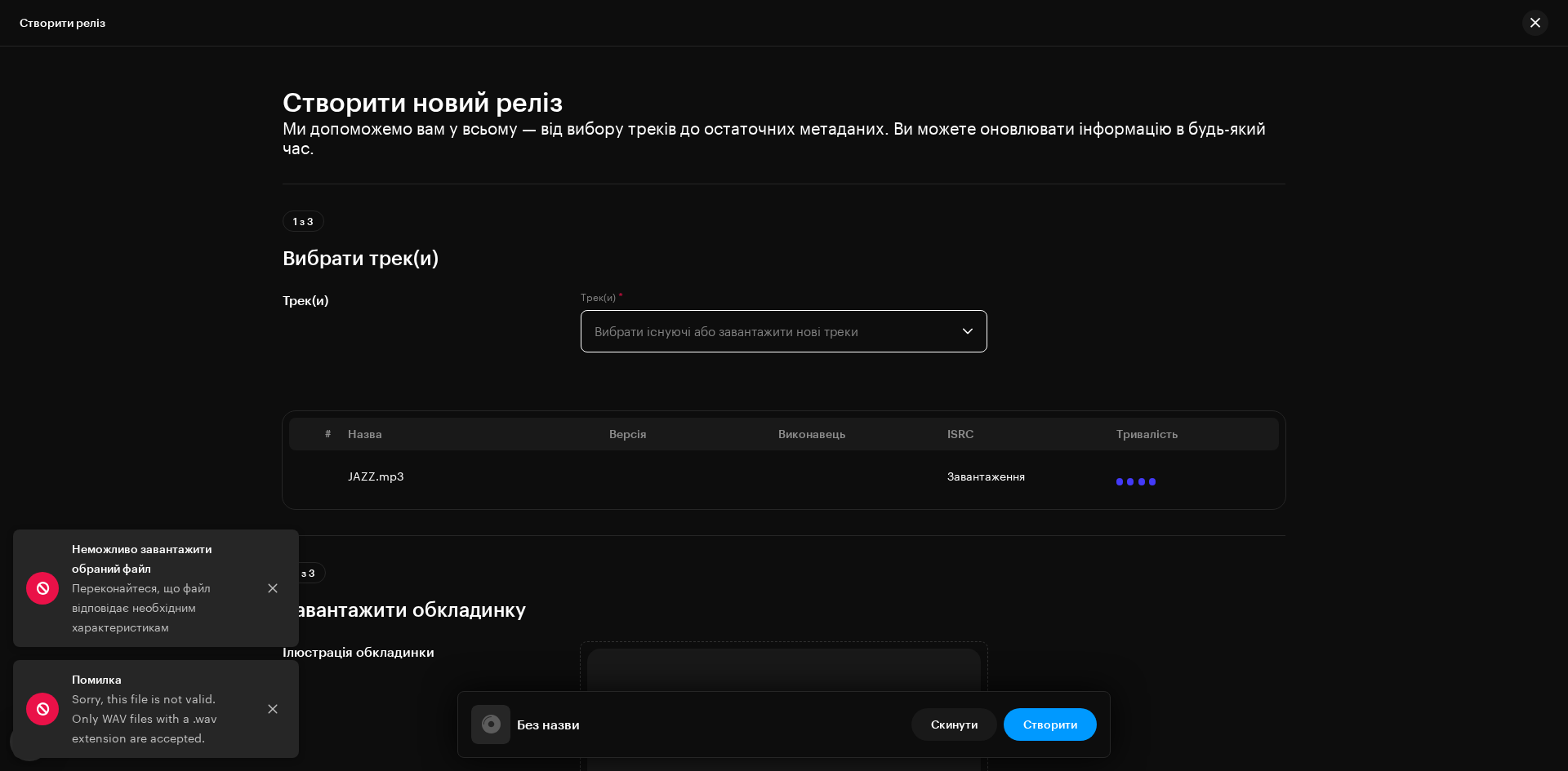
click at [866, 330] on span "Вибрати існуючі або завантажити нові треки" at bounding box center [778, 331] width 368 height 41
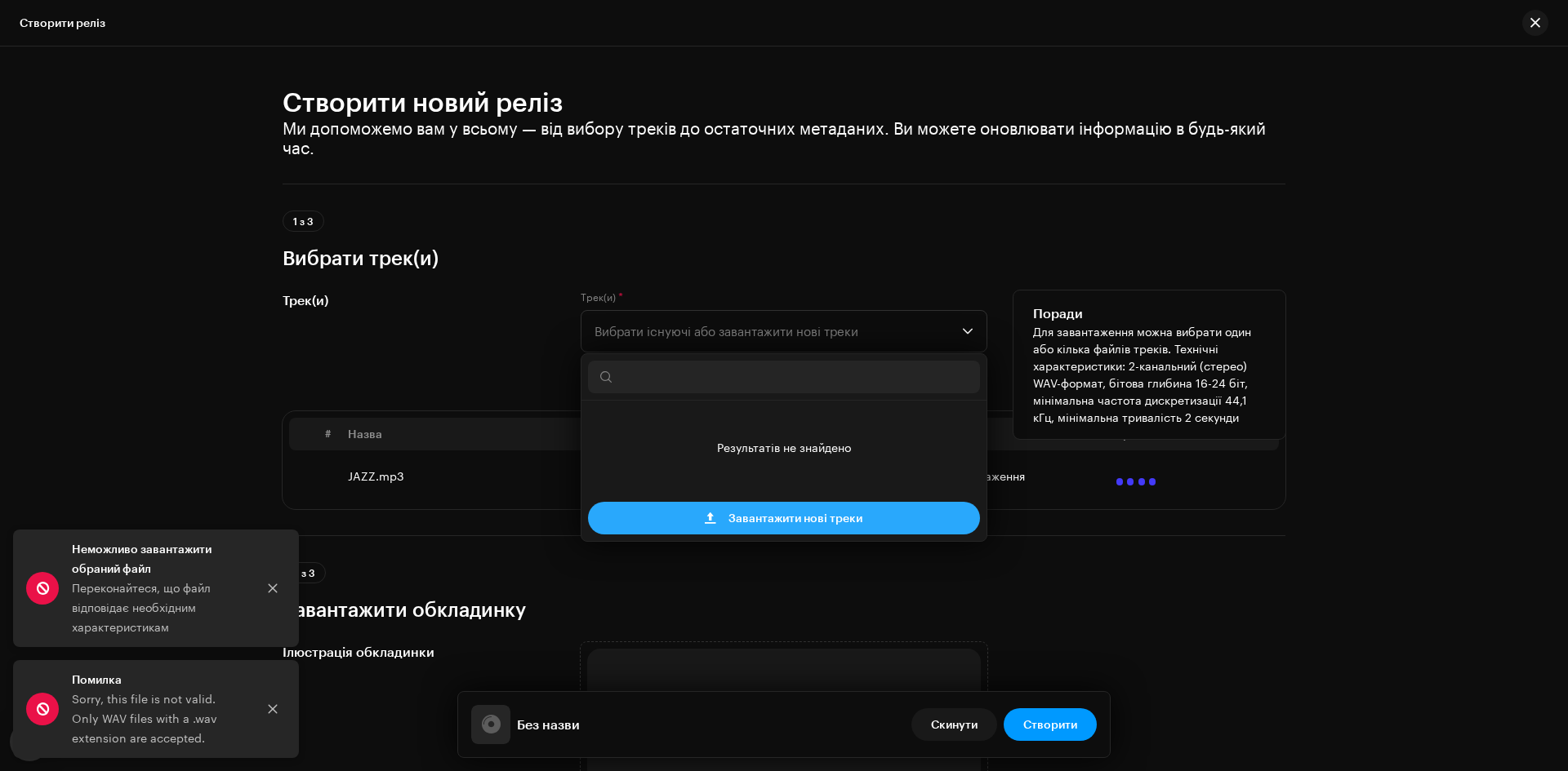
click at [814, 521] on span "Завантажити нові треки" at bounding box center [795, 518] width 133 height 33
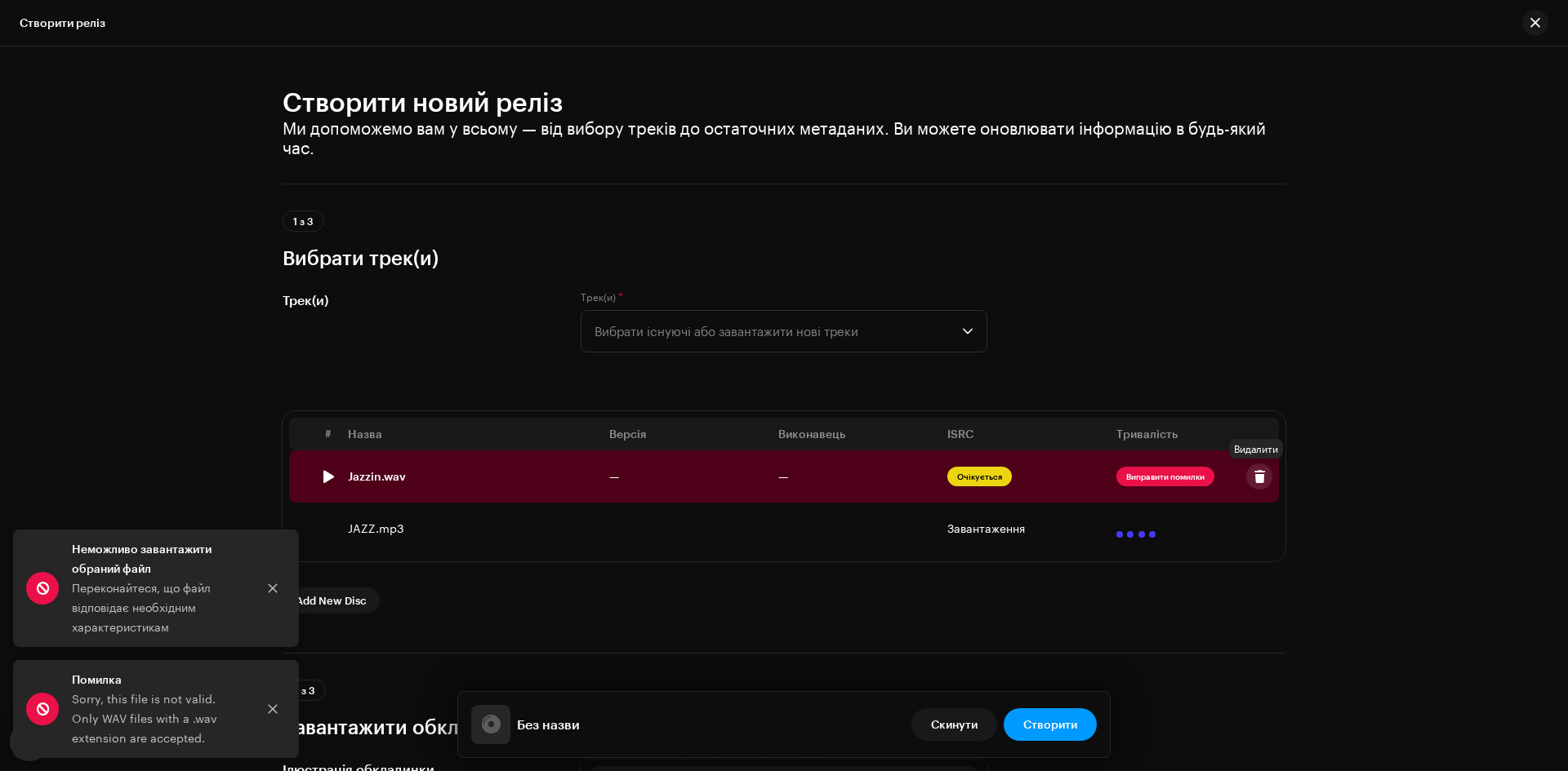
click at [1253, 478] on span at bounding box center [1259, 476] width 12 height 13
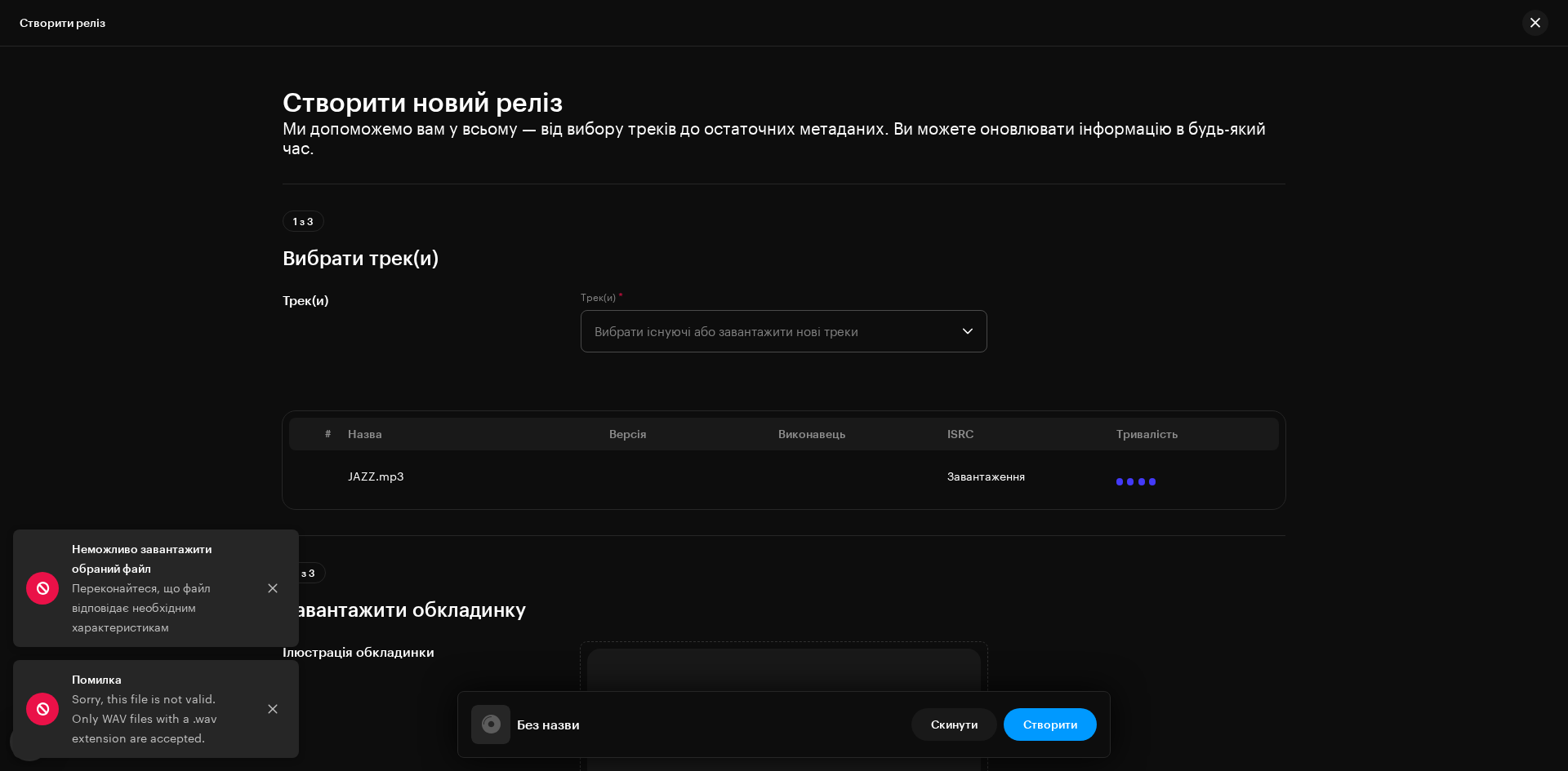
click at [890, 330] on span "Вибрати існуючі або завантажити нові треки" at bounding box center [778, 331] width 368 height 41
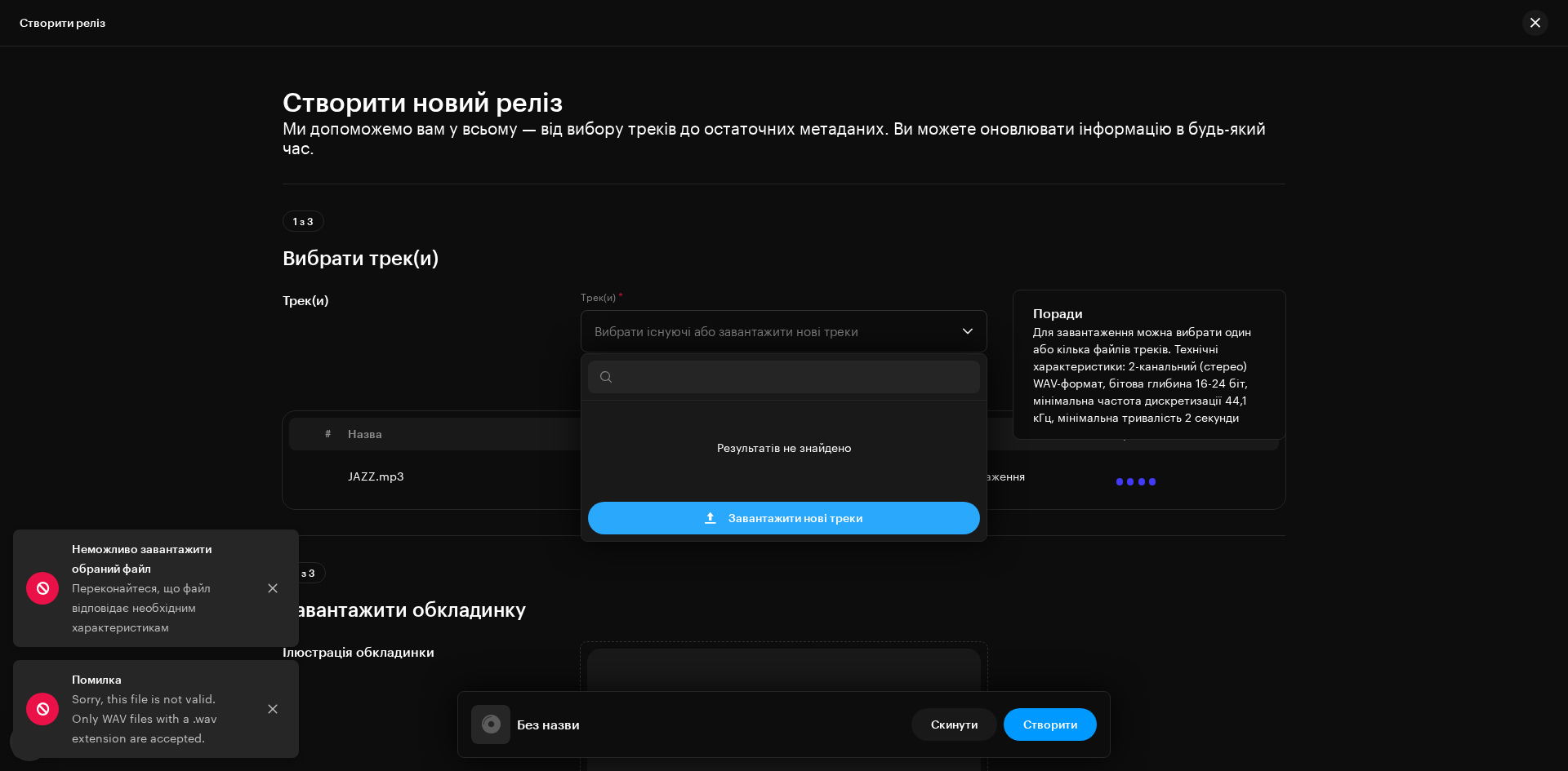
click at [801, 520] on span "Завантажити нові треки" at bounding box center [795, 518] width 133 height 33
